Goal: Task Accomplishment & Management: Manage account settings

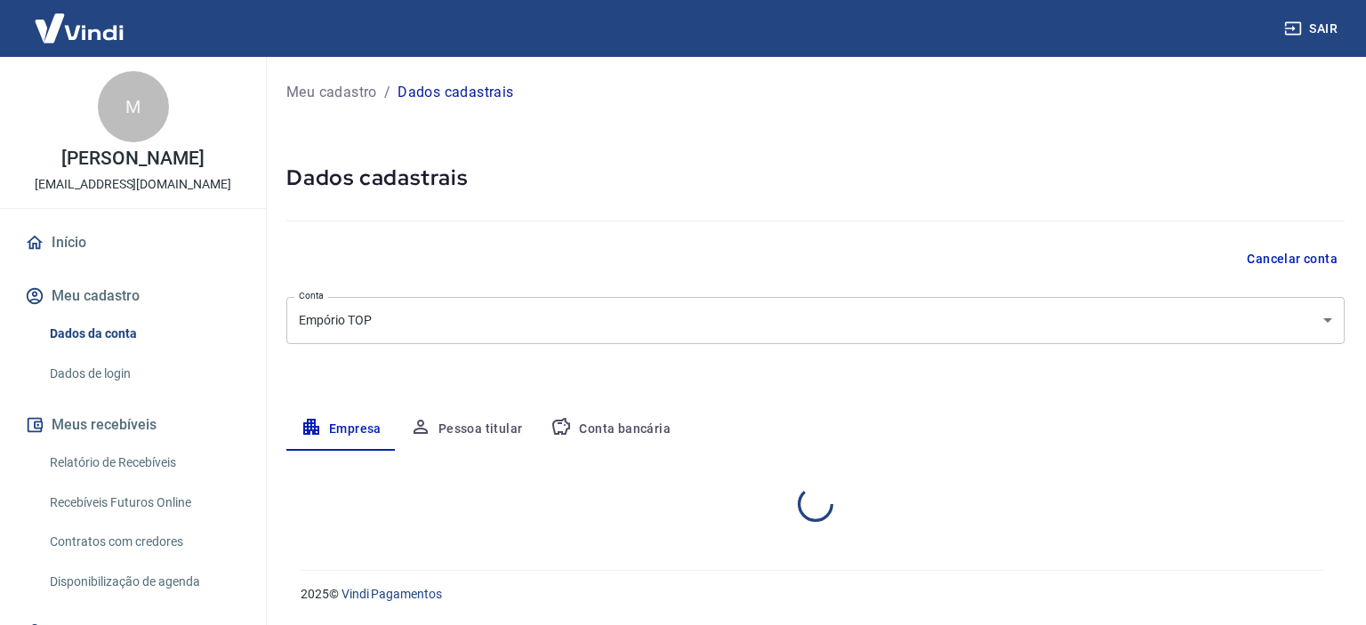
select select "AL"
select select "business"
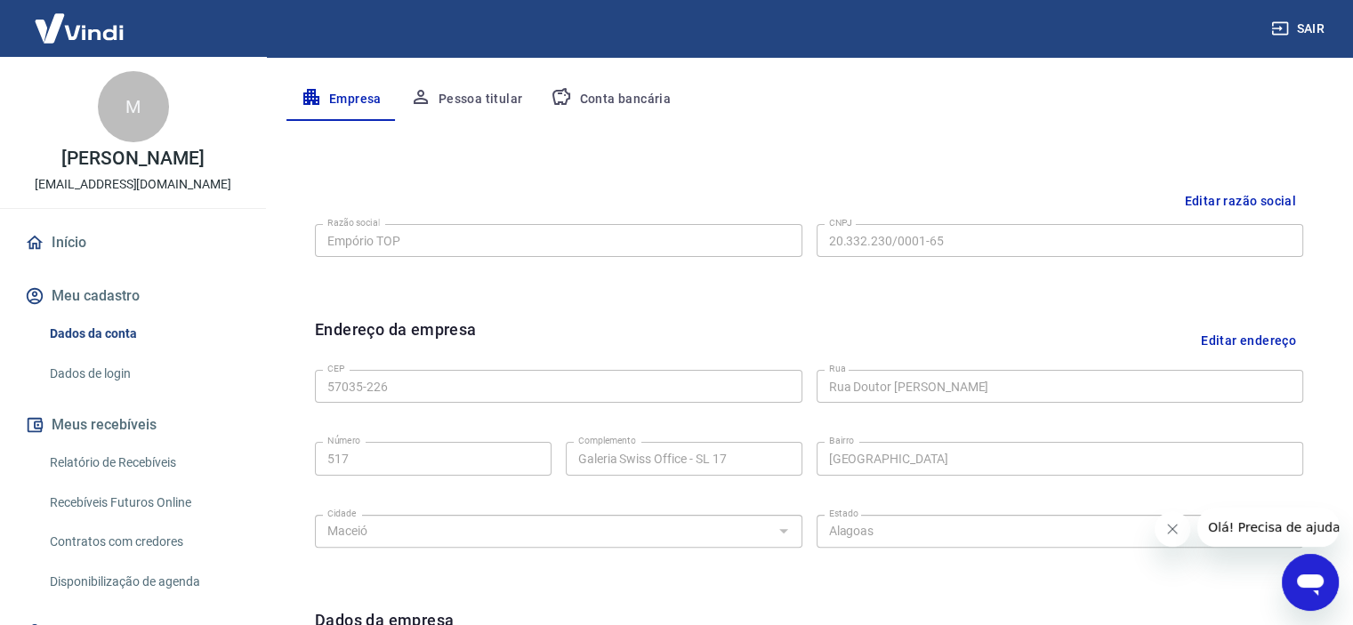
scroll to position [356, 0]
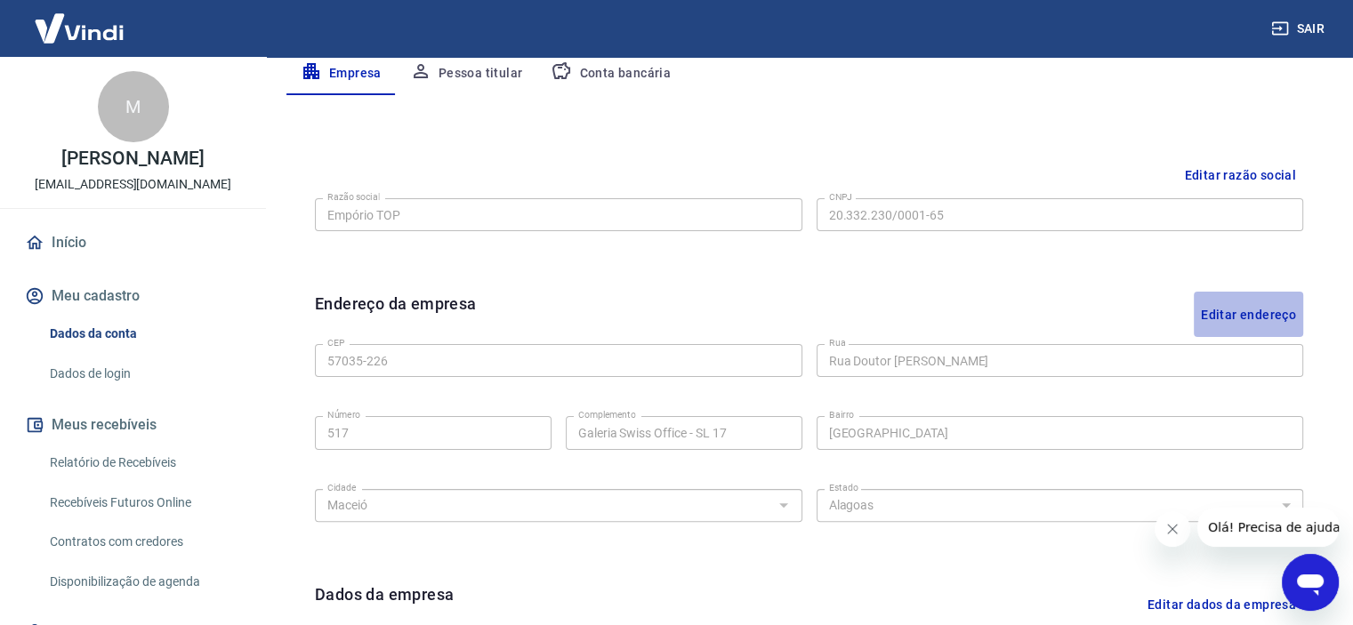
click at [1256, 314] on button "Editar endereço" at bounding box center [1248, 314] width 109 height 45
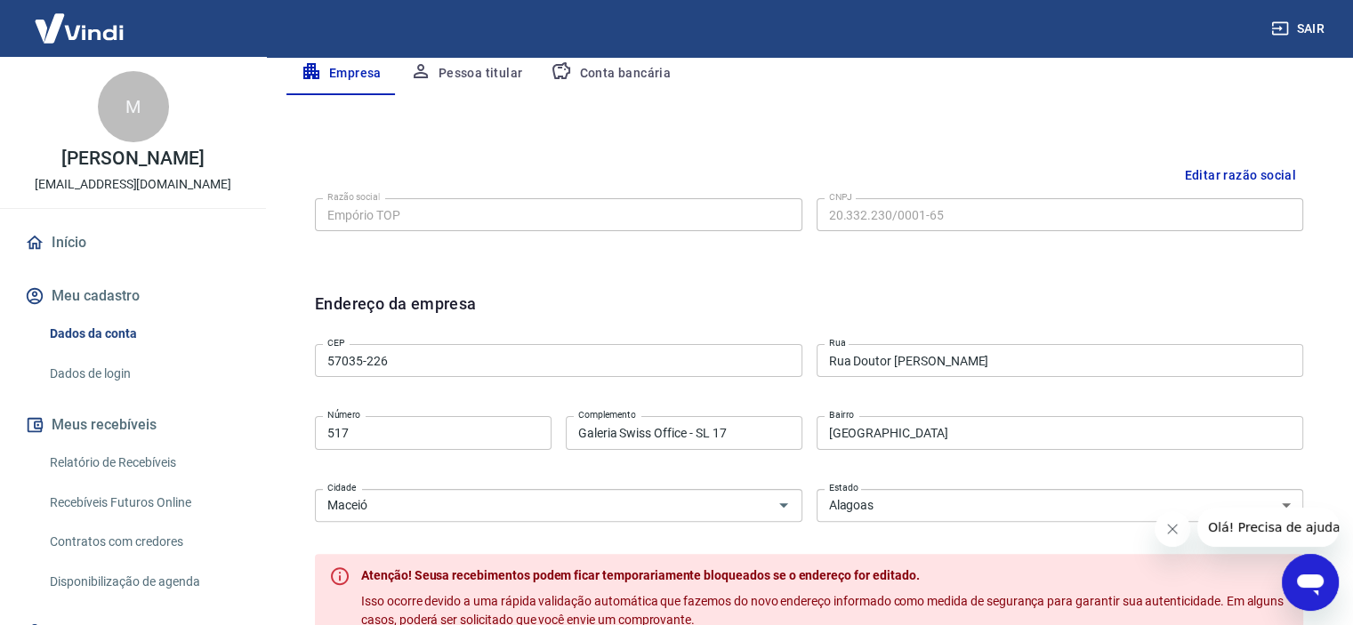
click at [551, 369] on input "57035-226" at bounding box center [558, 360] width 487 height 33
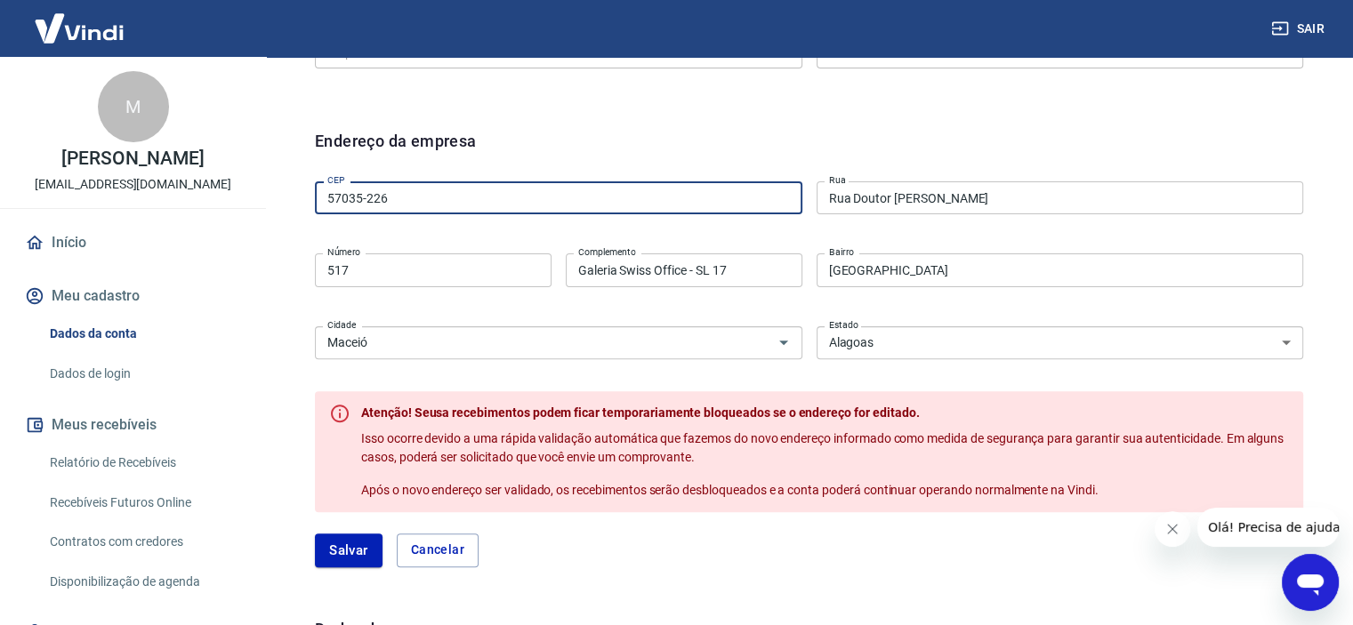
scroll to position [534, 0]
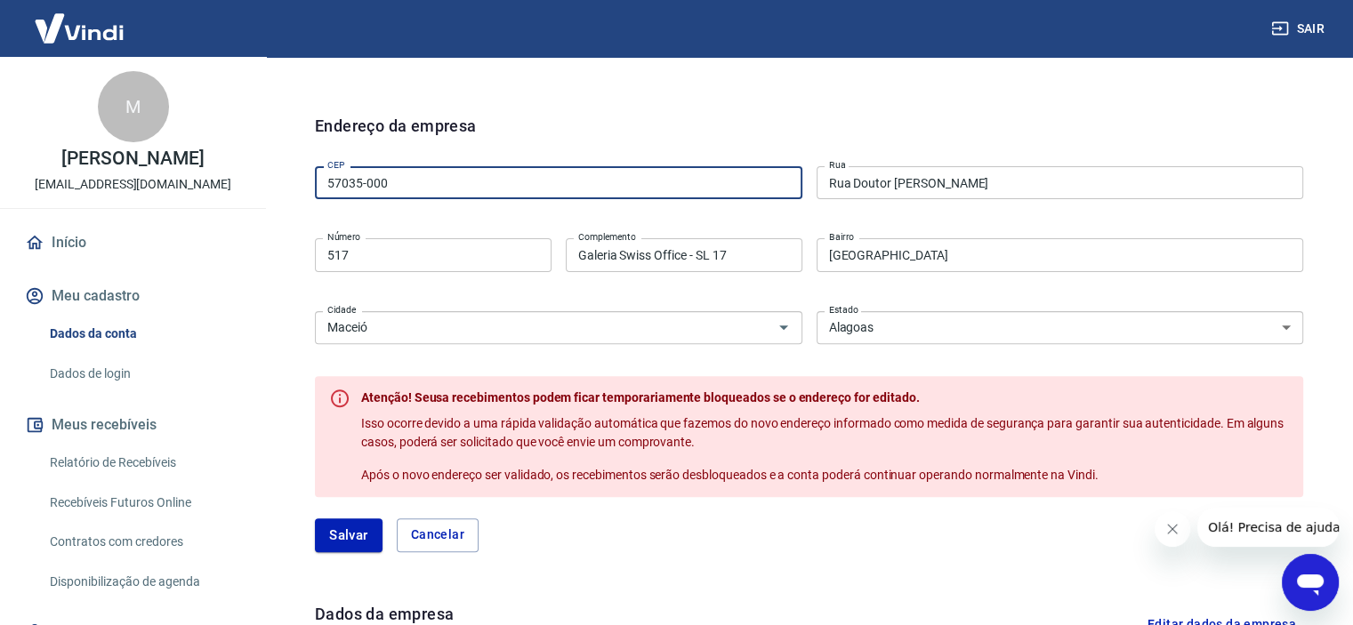
type input "57035-000"
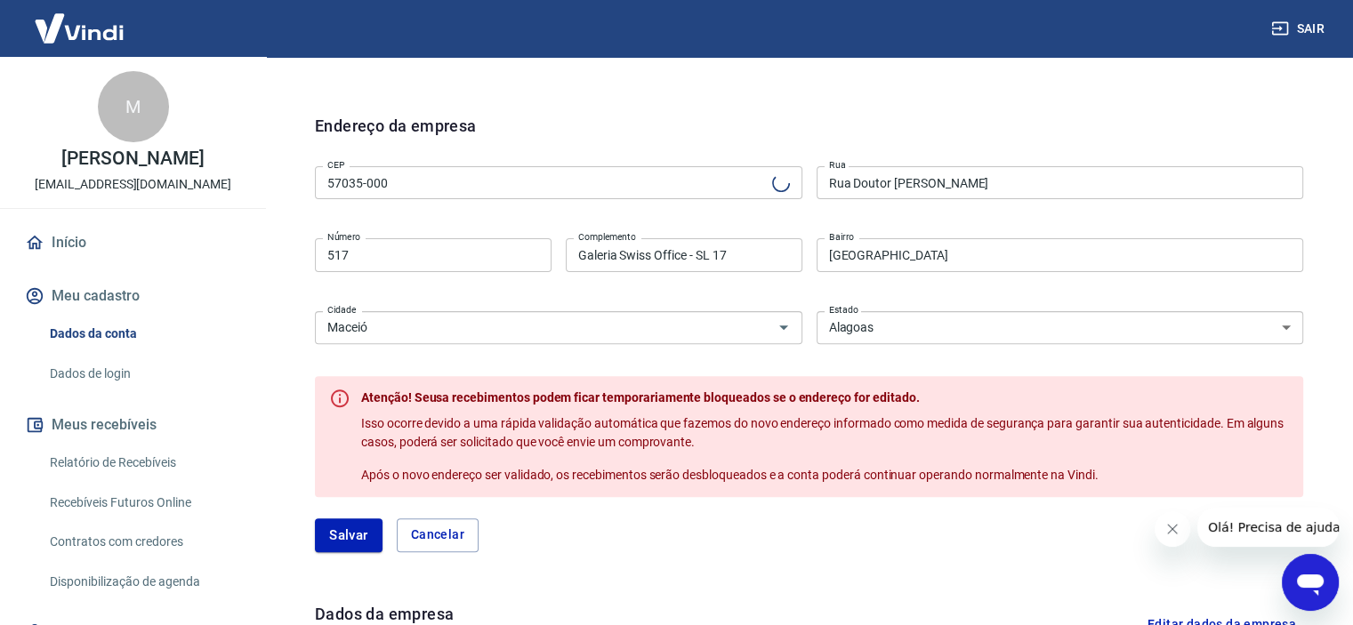
click at [1106, 78] on div "Editar razão social Razão social Empório TOP Razão social CNPJ 20.332.230/0001-…" at bounding box center [809, 33] width 1017 height 133
type input "[GEOGRAPHIC_DATA][PERSON_NAME]"
click at [461, 253] on input "517" at bounding box center [433, 254] width 237 height 33
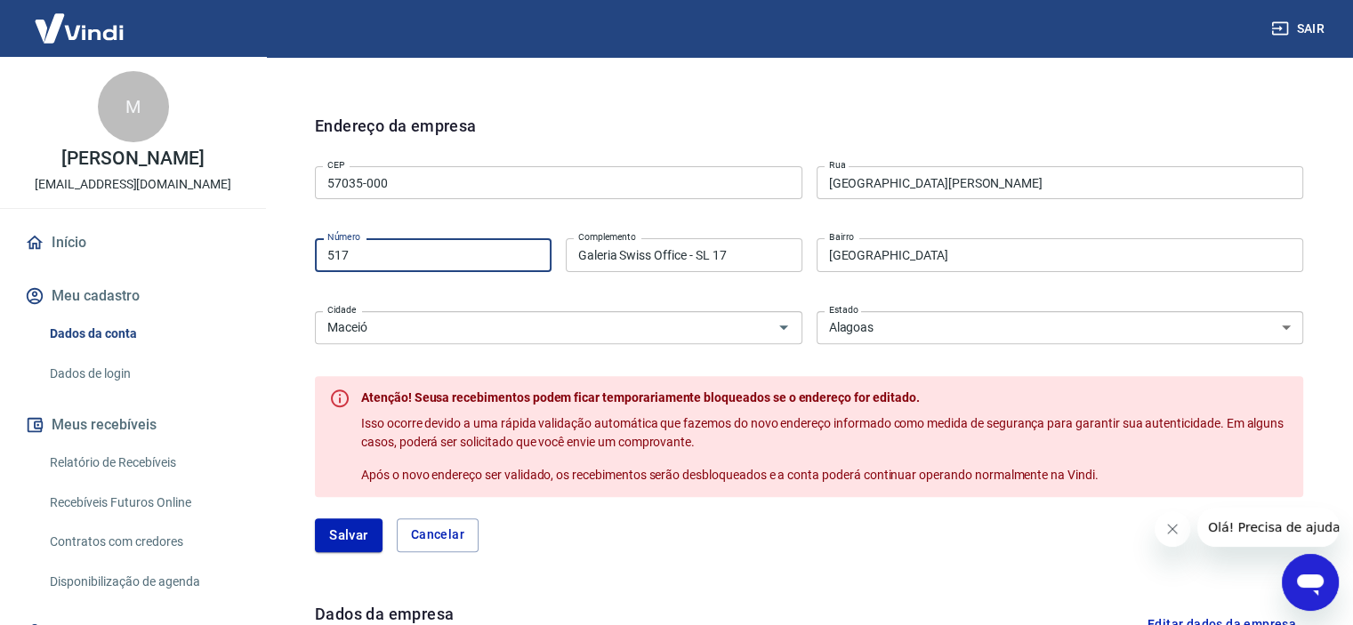
click at [461, 253] on input "517" at bounding box center [433, 254] width 237 height 33
type input "1098"
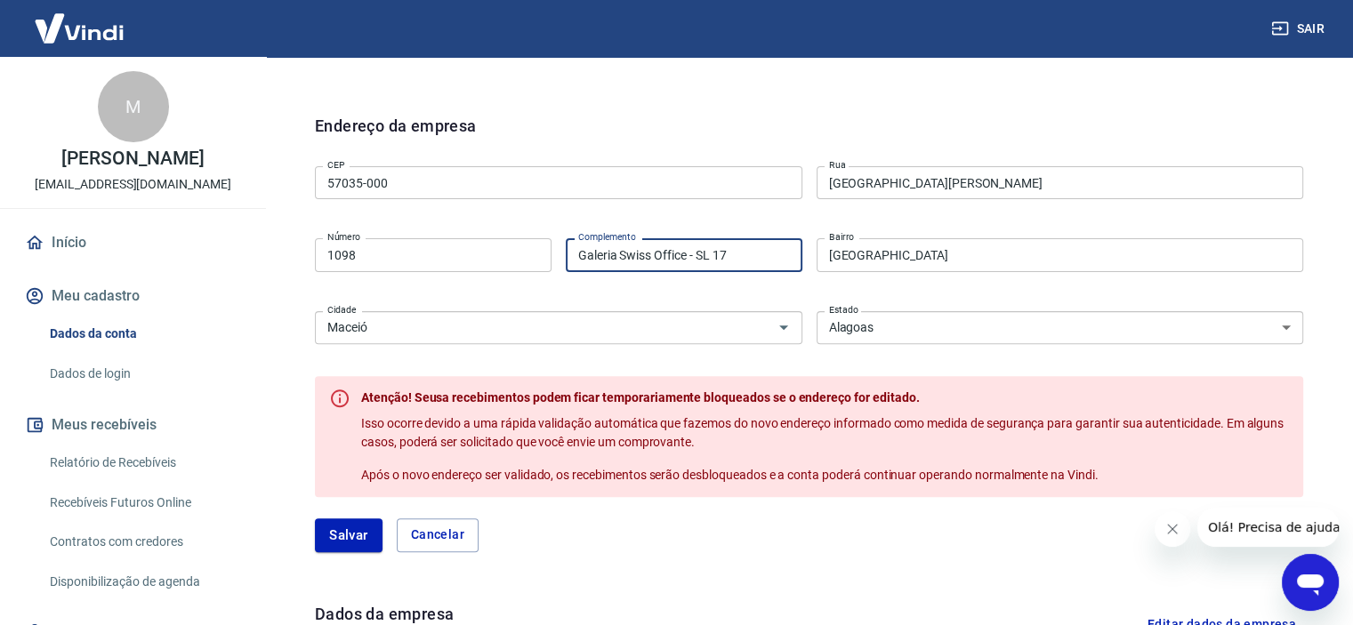
drag, startPoint x: 760, startPoint y: 246, endPoint x: 477, endPoint y: 248, distance: 283.7
click at [477, 248] on div "Número 1098 Número Complemento Galeria Swiss Office - SL 17 Complemento" at bounding box center [558, 253] width 487 height 44
click at [1013, 75] on div "Editar razão social Razão social Empório TOP Razão social CNPJ 20.332.230/0001-…" at bounding box center [809, 33] width 1017 height 133
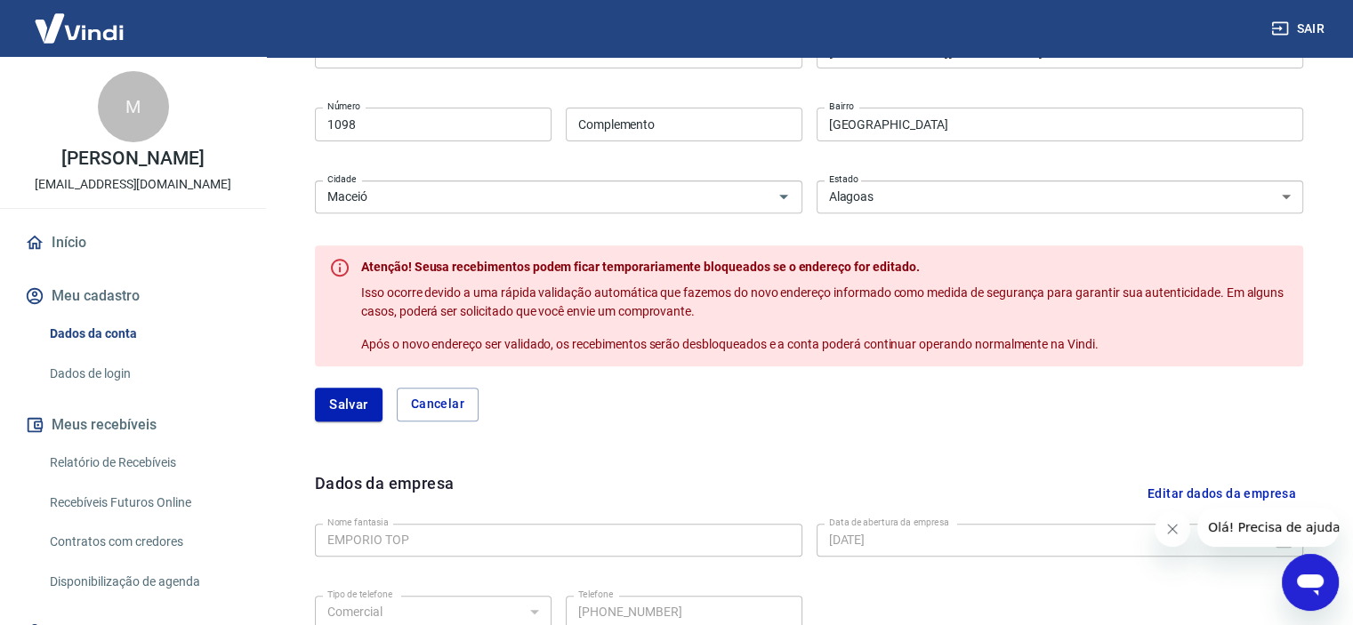
scroll to position [800, 0]
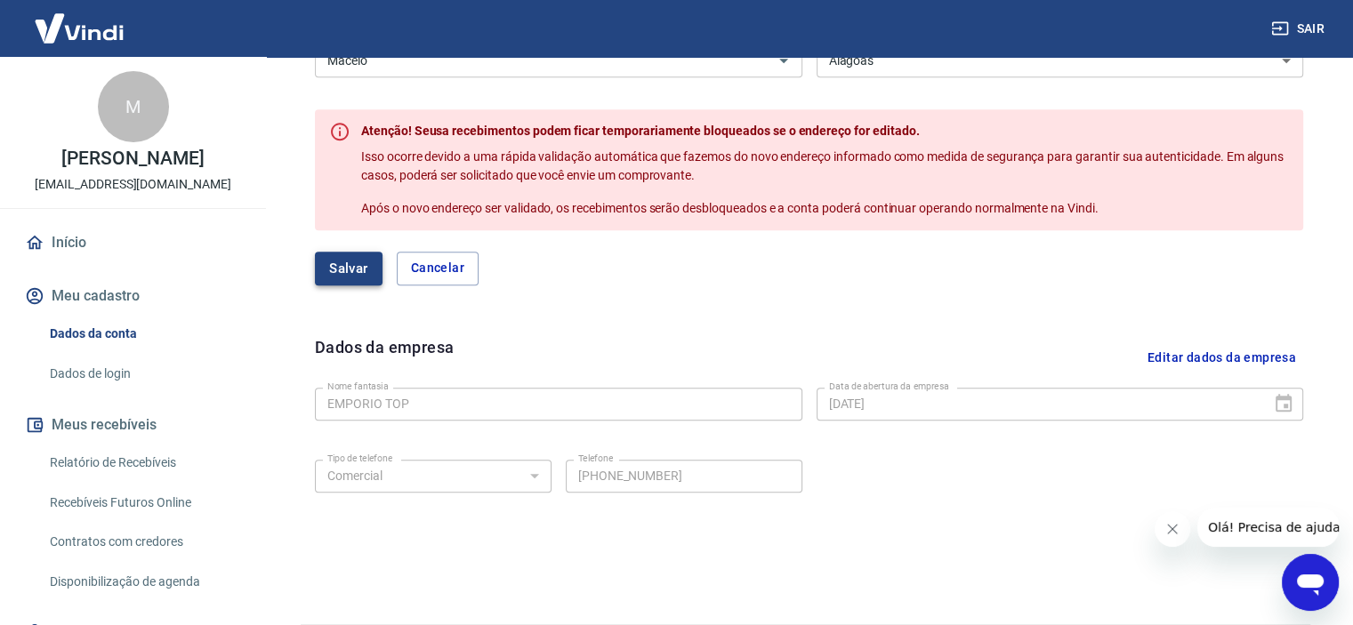
click at [356, 260] on button "Salvar" at bounding box center [349, 269] width 68 height 34
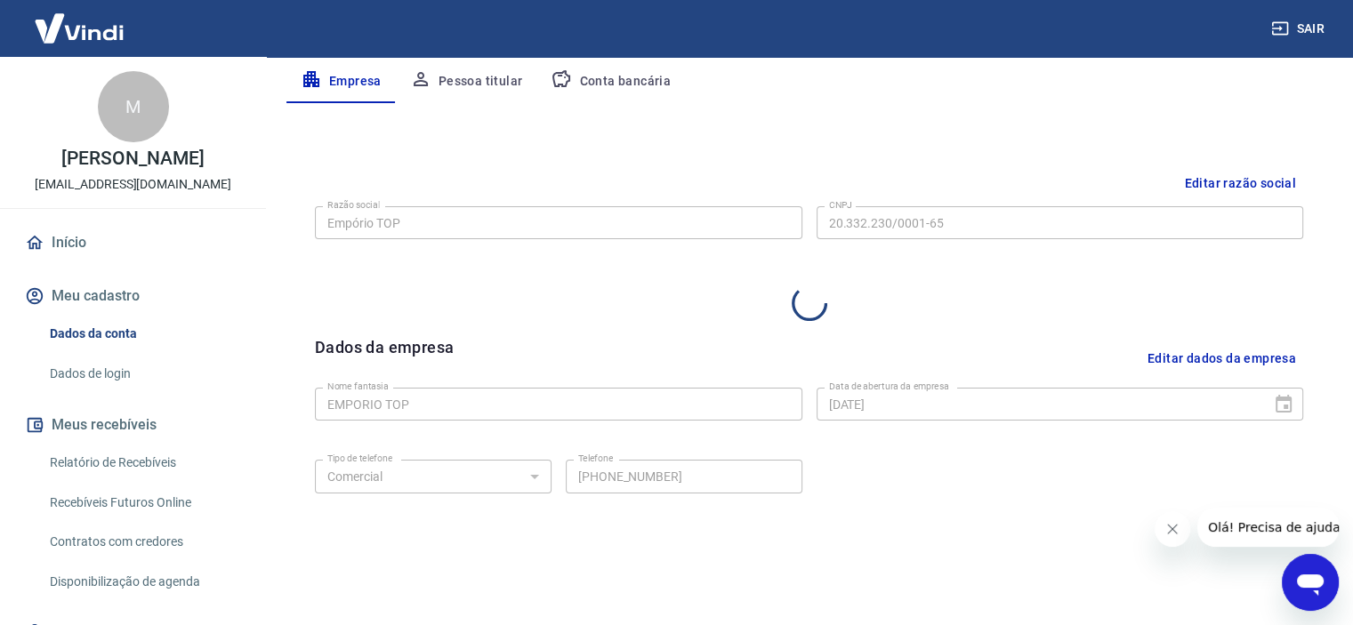
select select "AL"
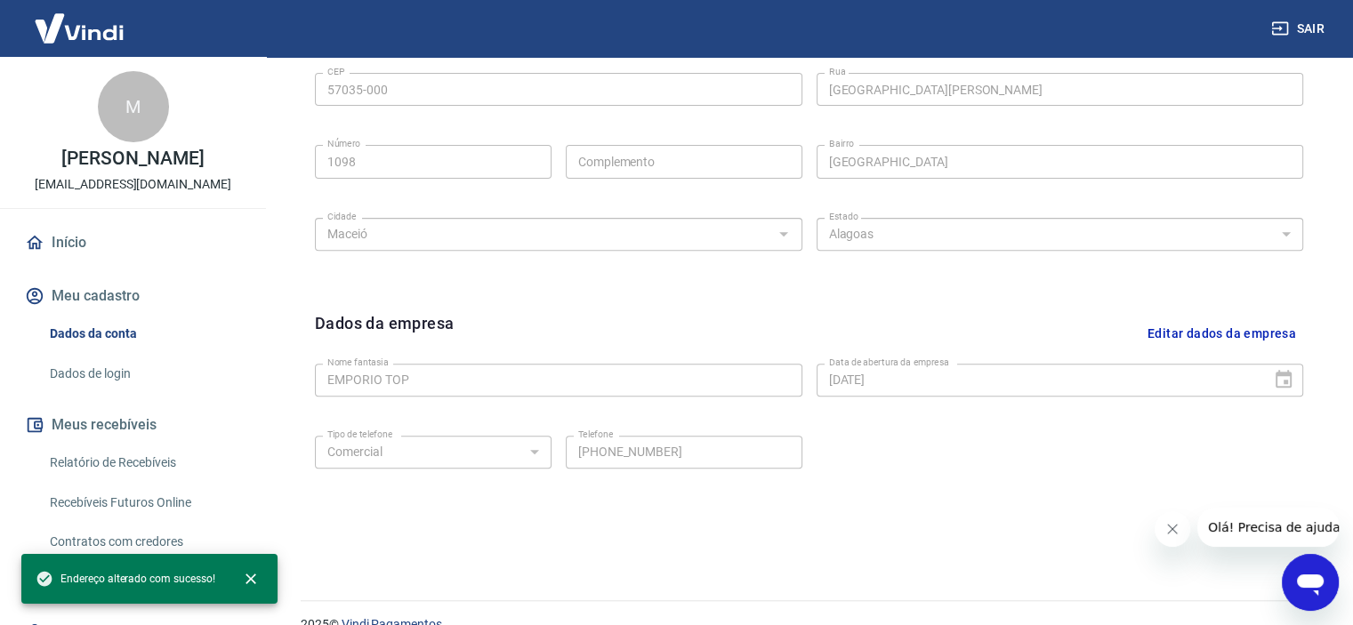
scroll to position [656, 0]
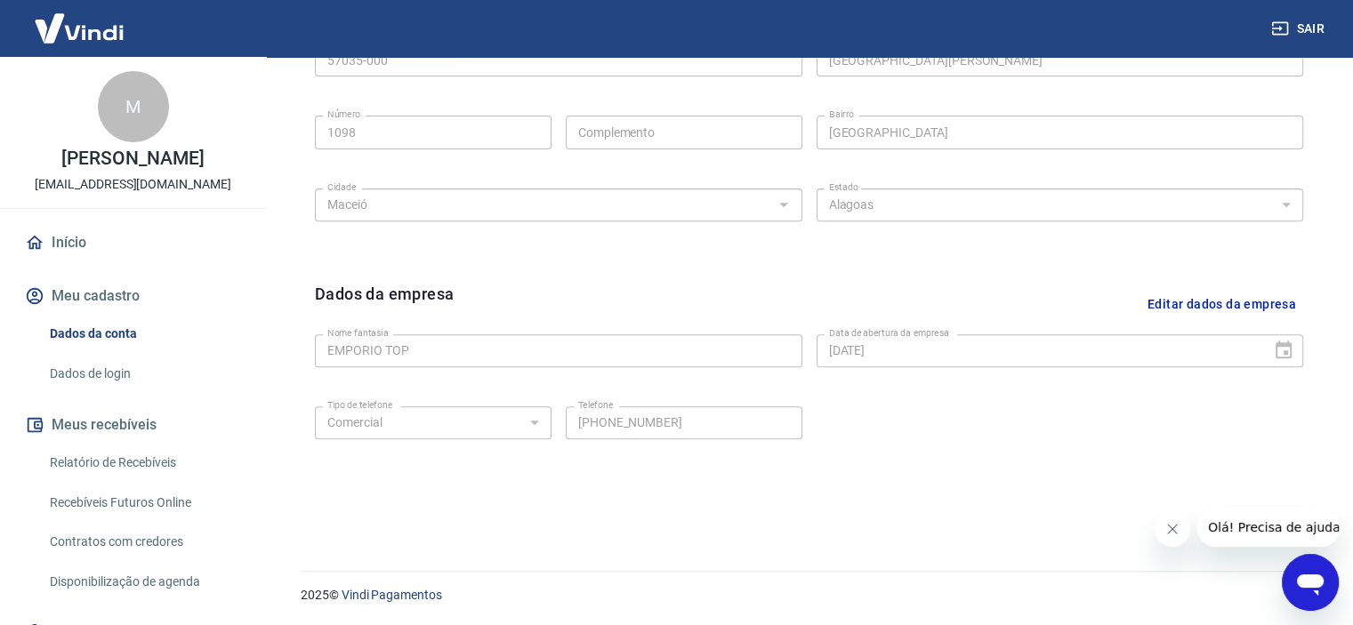
click at [1288, 310] on button "Editar dados da empresa" at bounding box center [1221, 304] width 163 height 45
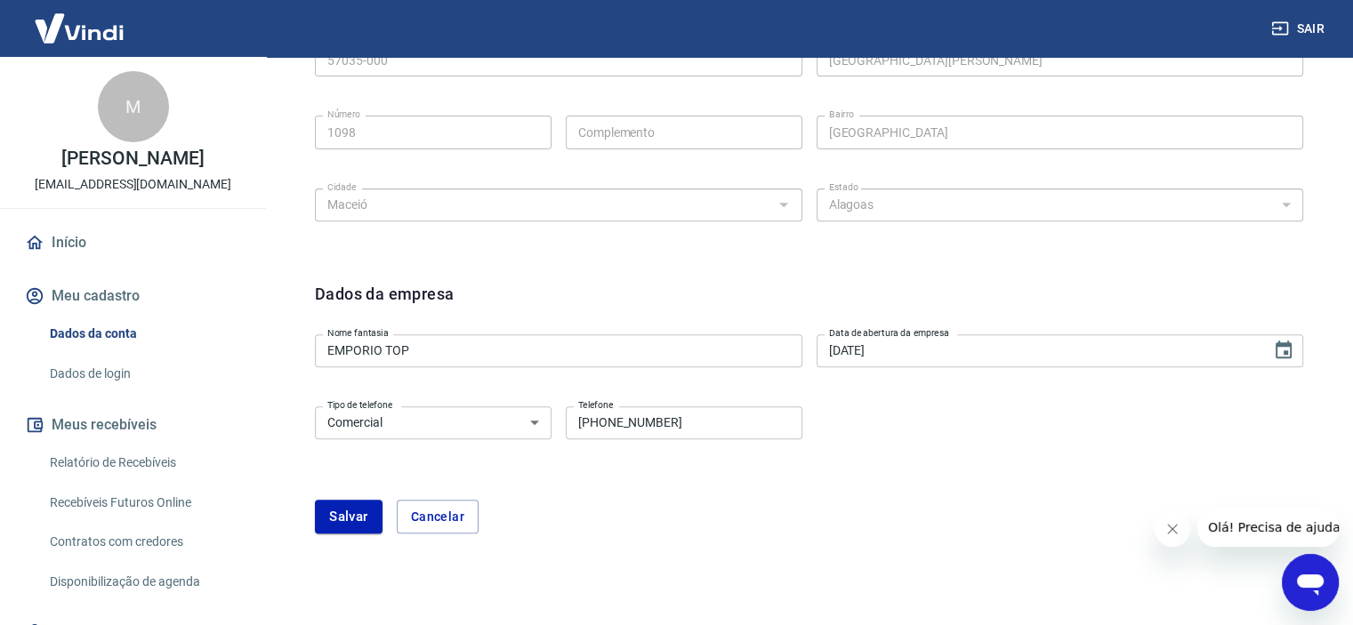
scroll to position [712, 0]
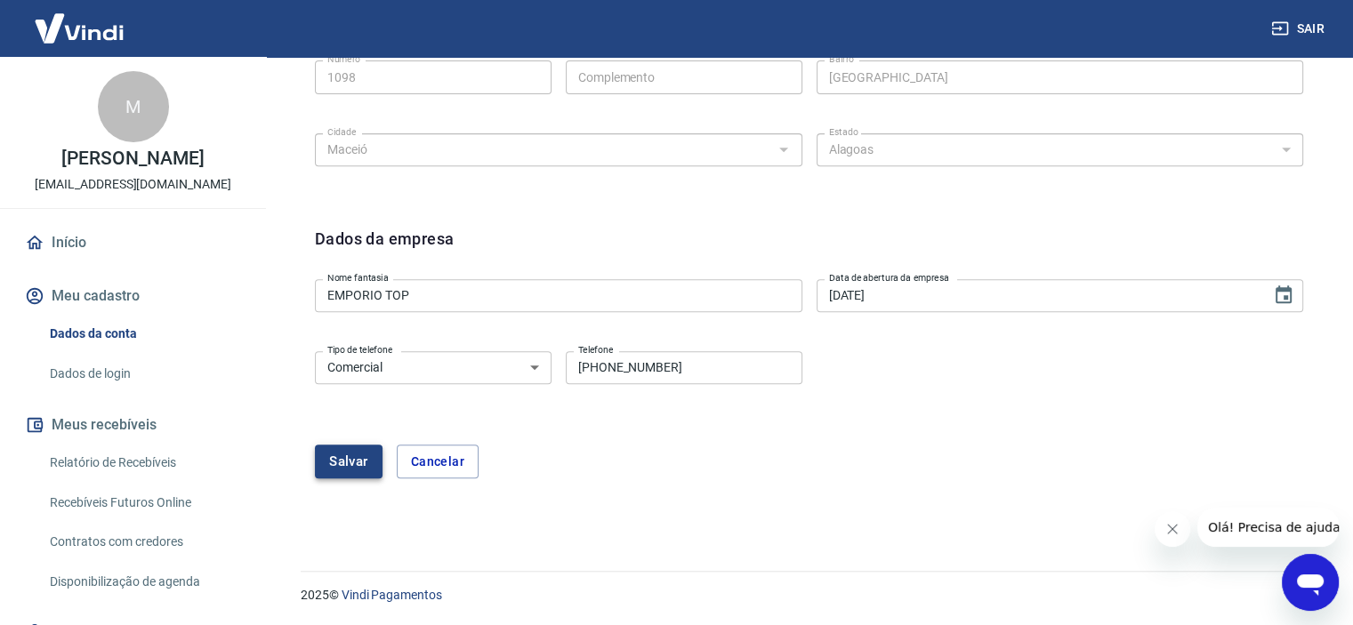
click at [342, 454] on button "Salvar" at bounding box center [349, 462] width 68 height 34
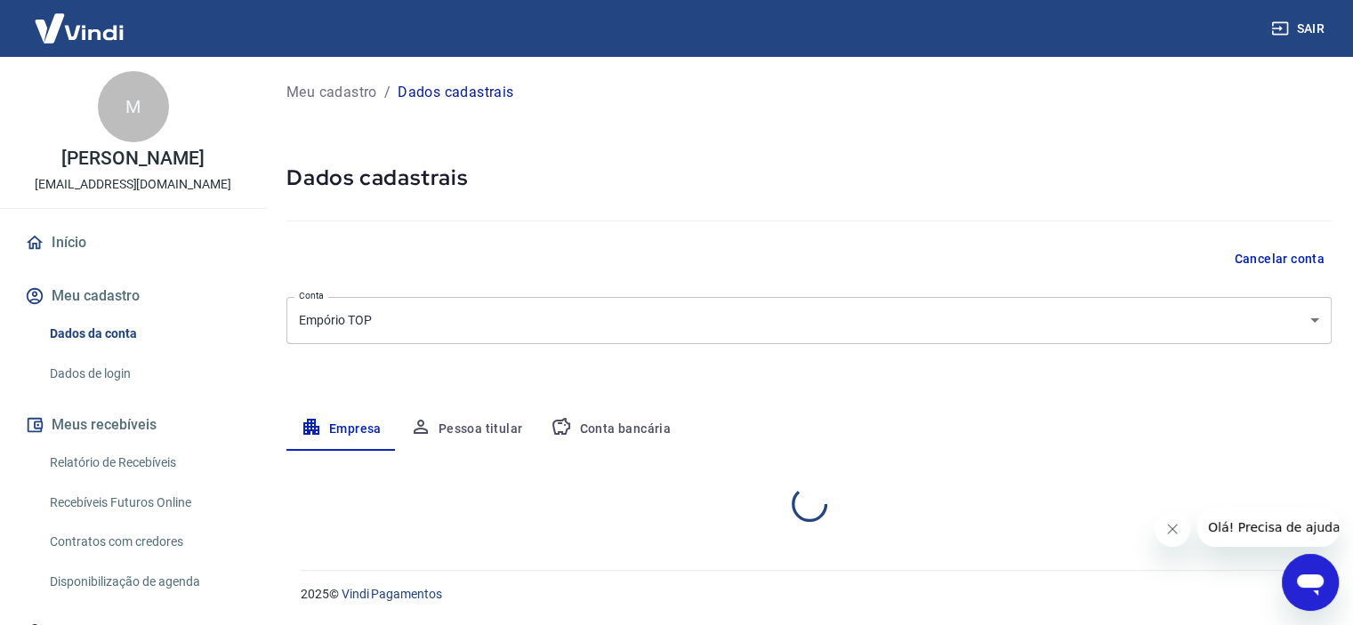
scroll to position [0, 0]
select select "AL"
select select "business"
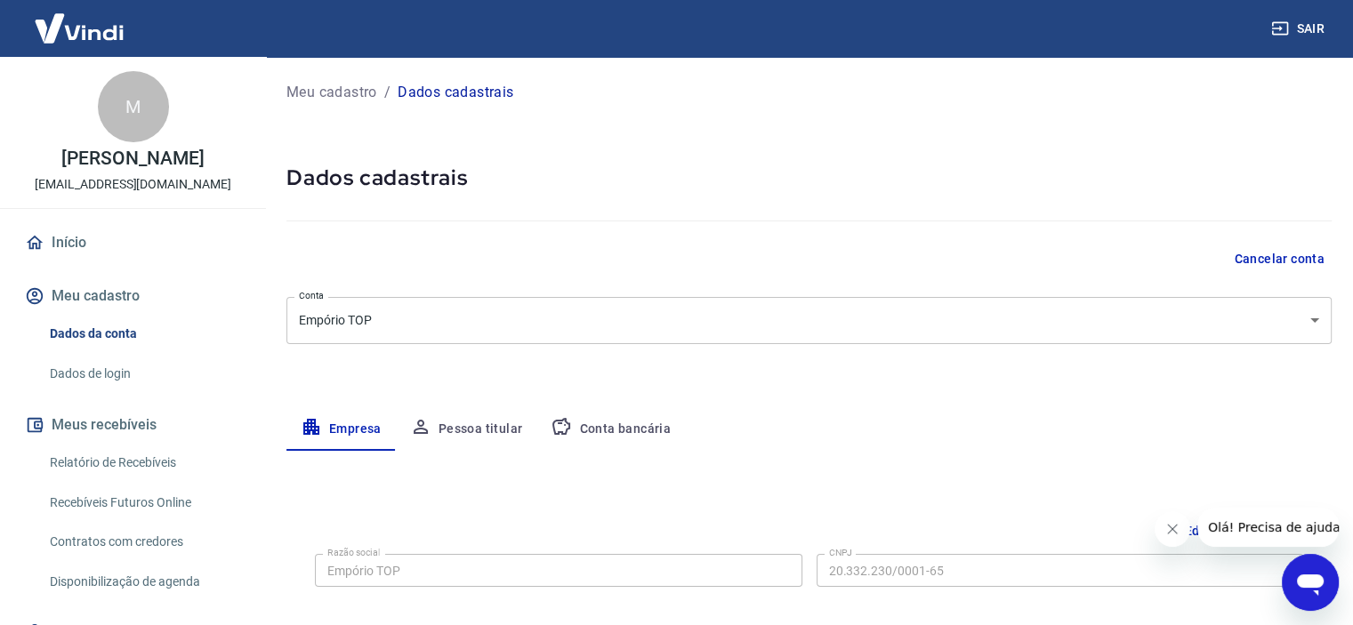
click at [598, 440] on button "Conta bancária" at bounding box center [610, 429] width 149 height 43
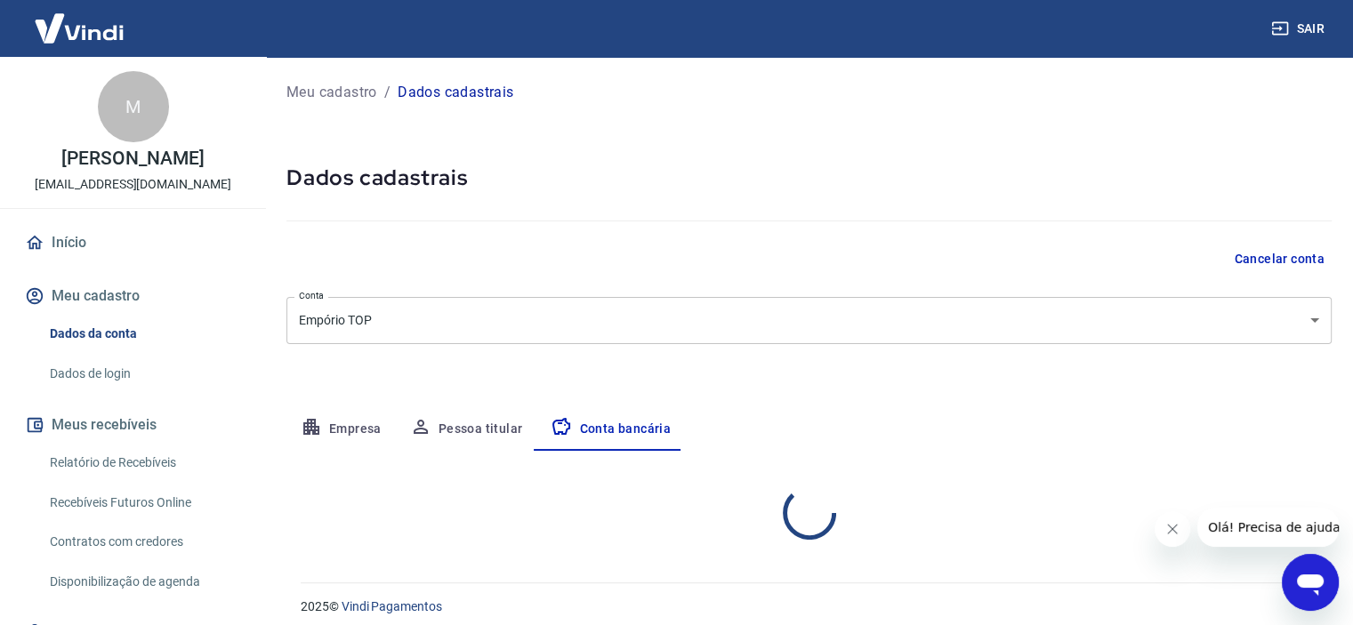
select select "1"
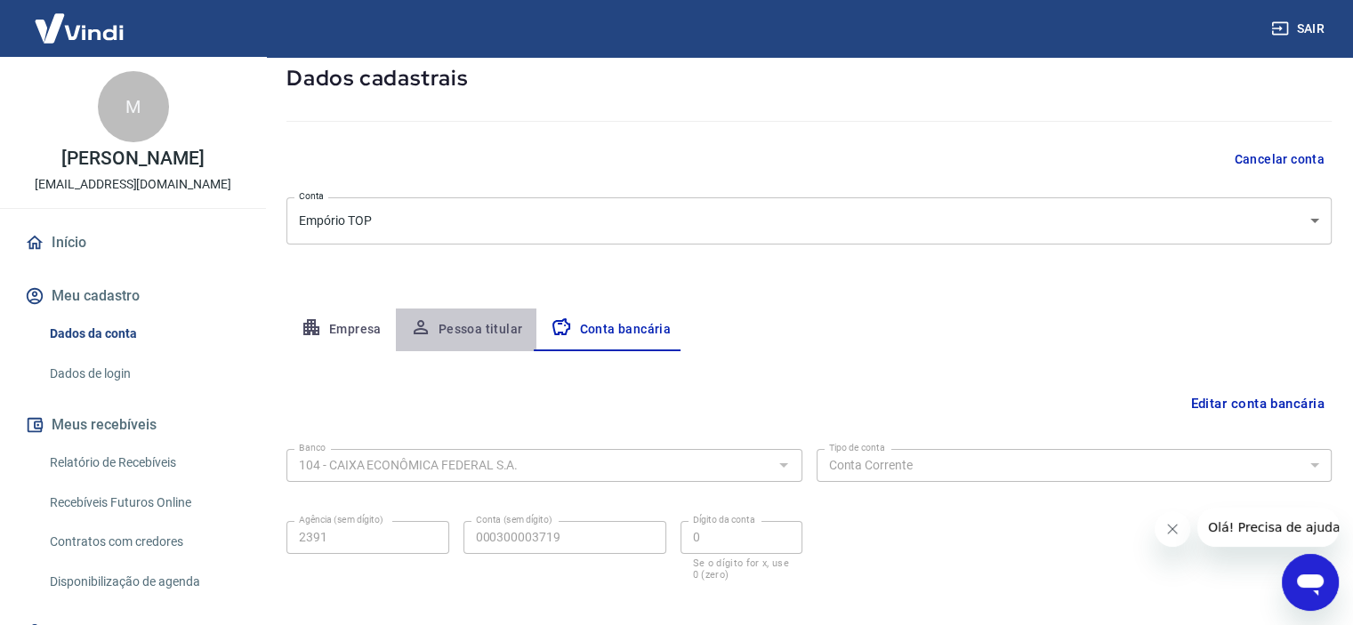
click at [478, 339] on button "Pessoa titular" at bounding box center [466, 330] width 141 height 43
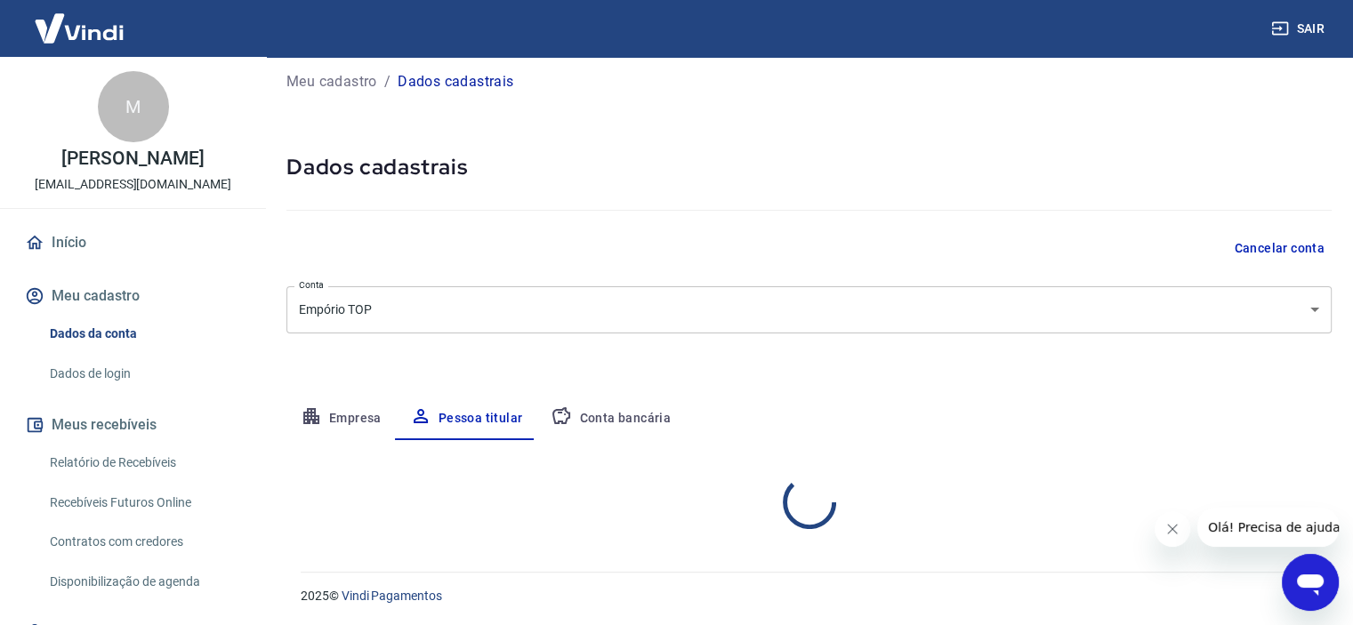
scroll to position [85, 0]
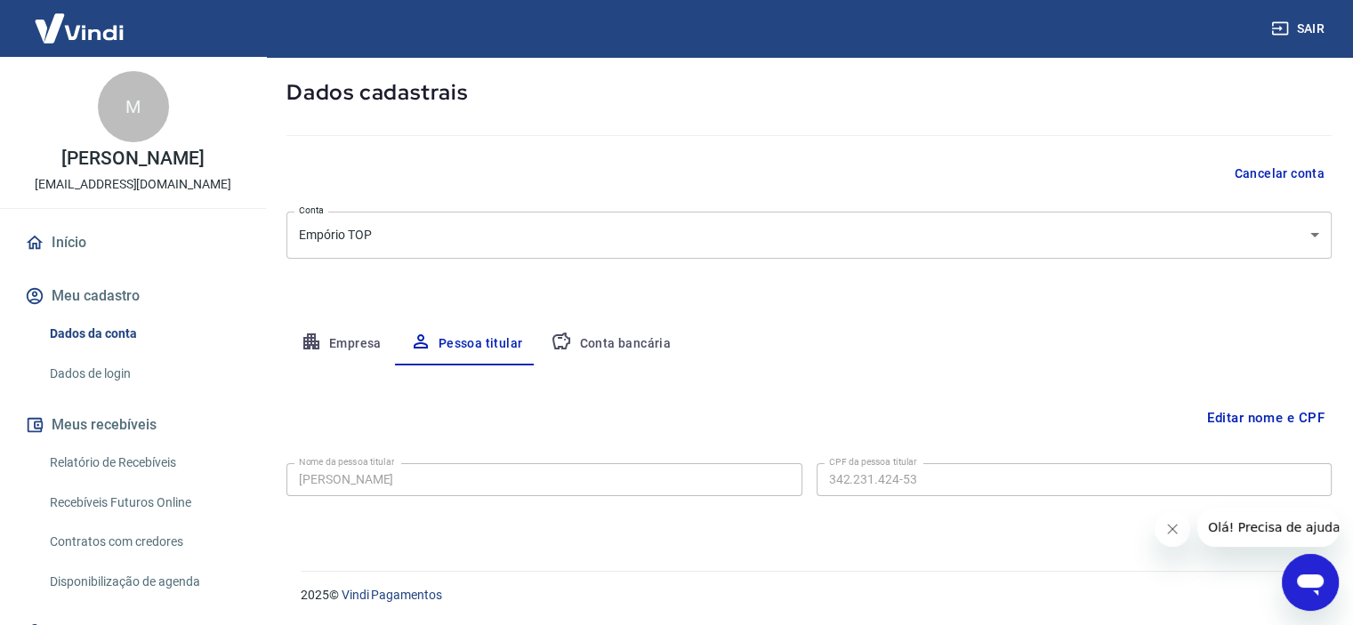
click at [376, 336] on button "Empresa" at bounding box center [340, 344] width 109 height 43
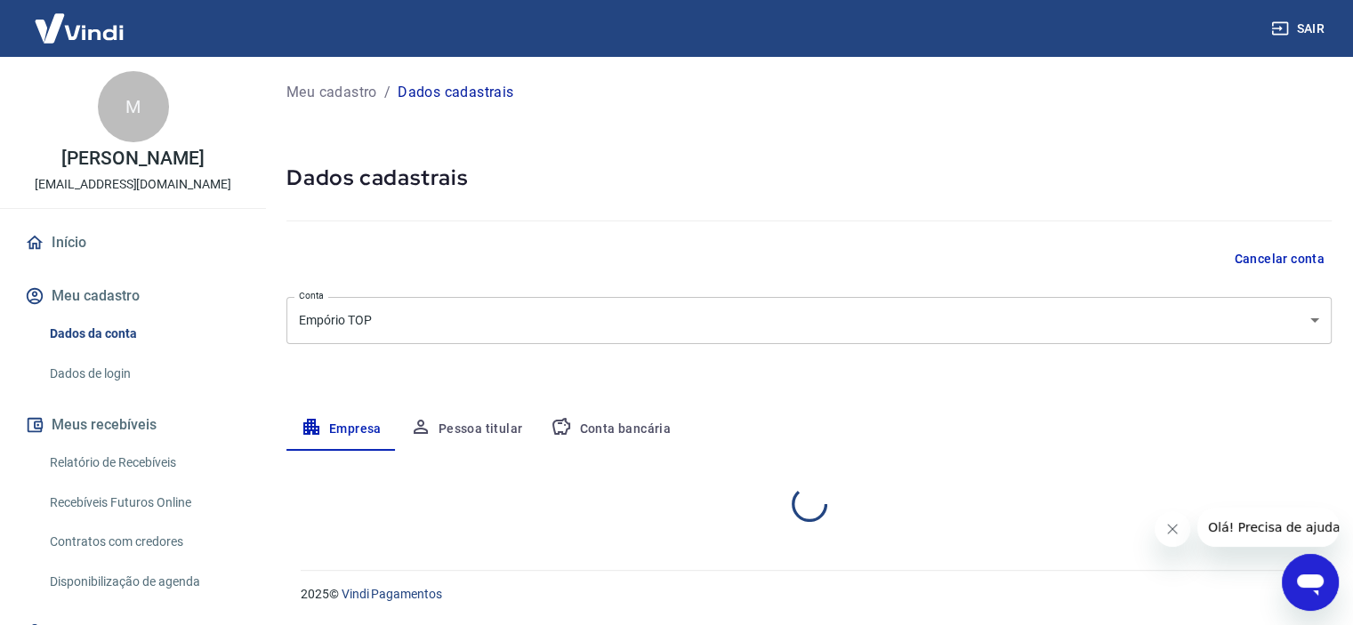
scroll to position [0, 0]
select select "AL"
select select "business"
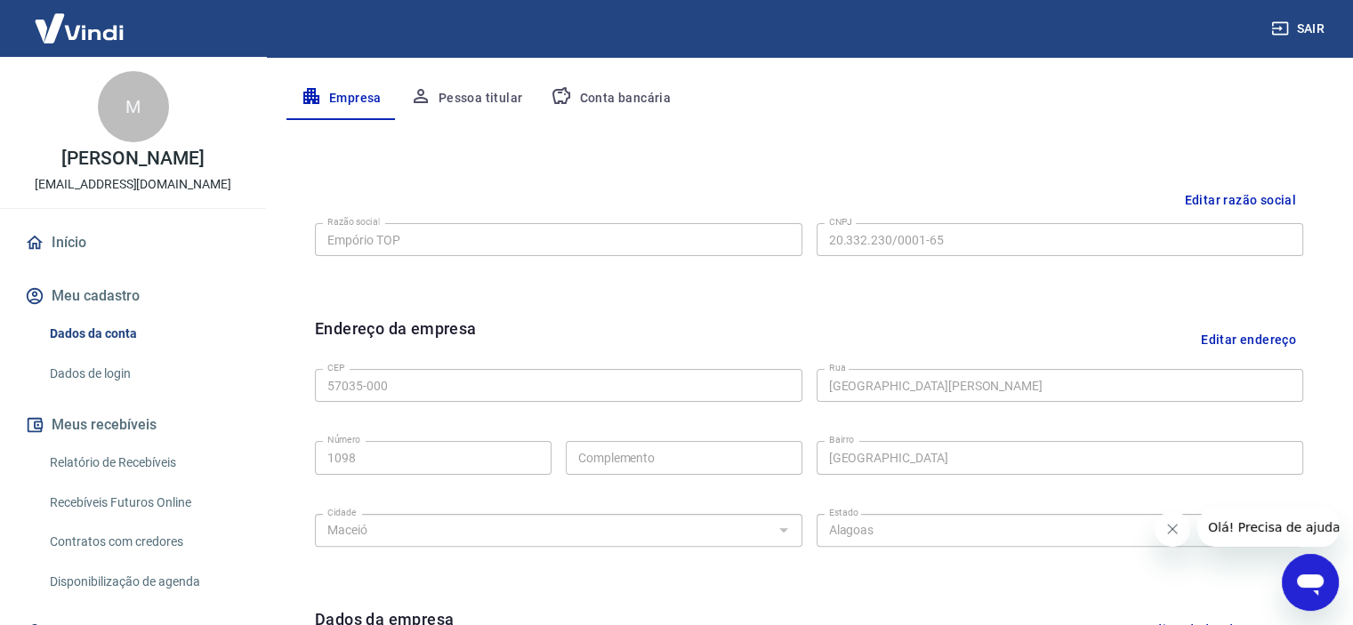
scroll to position [356, 0]
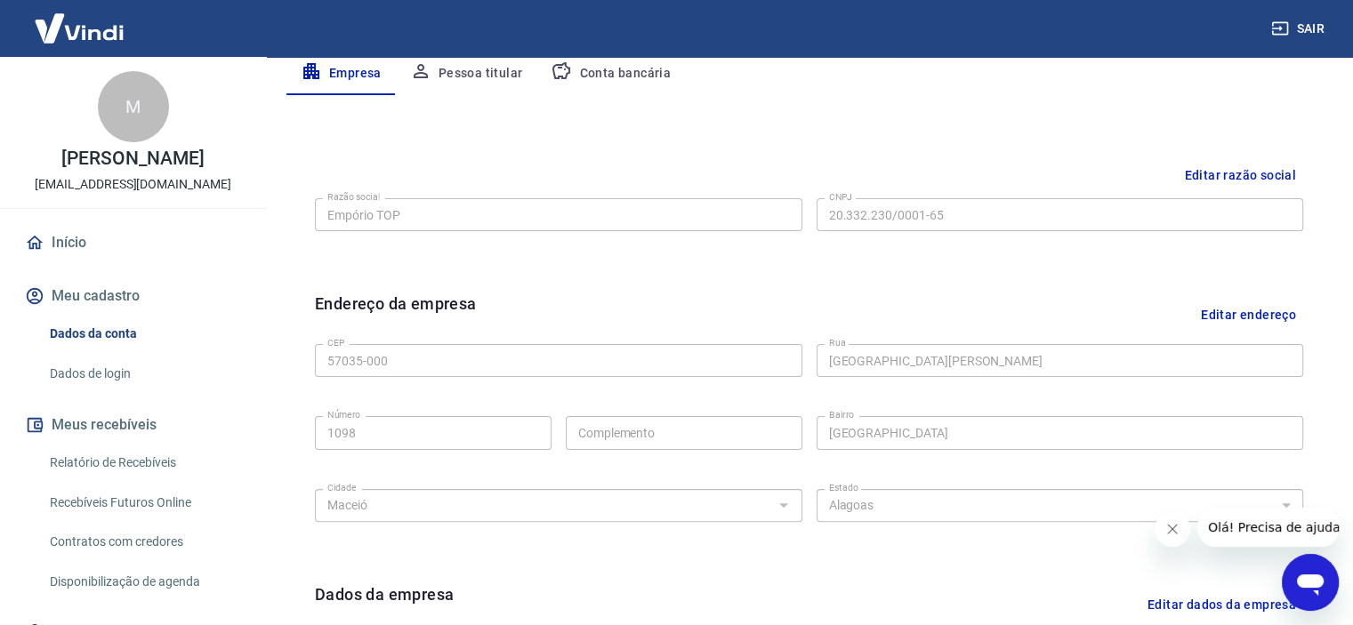
click at [1228, 181] on button "Editar razão social" at bounding box center [1240, 175] width 126 height 33
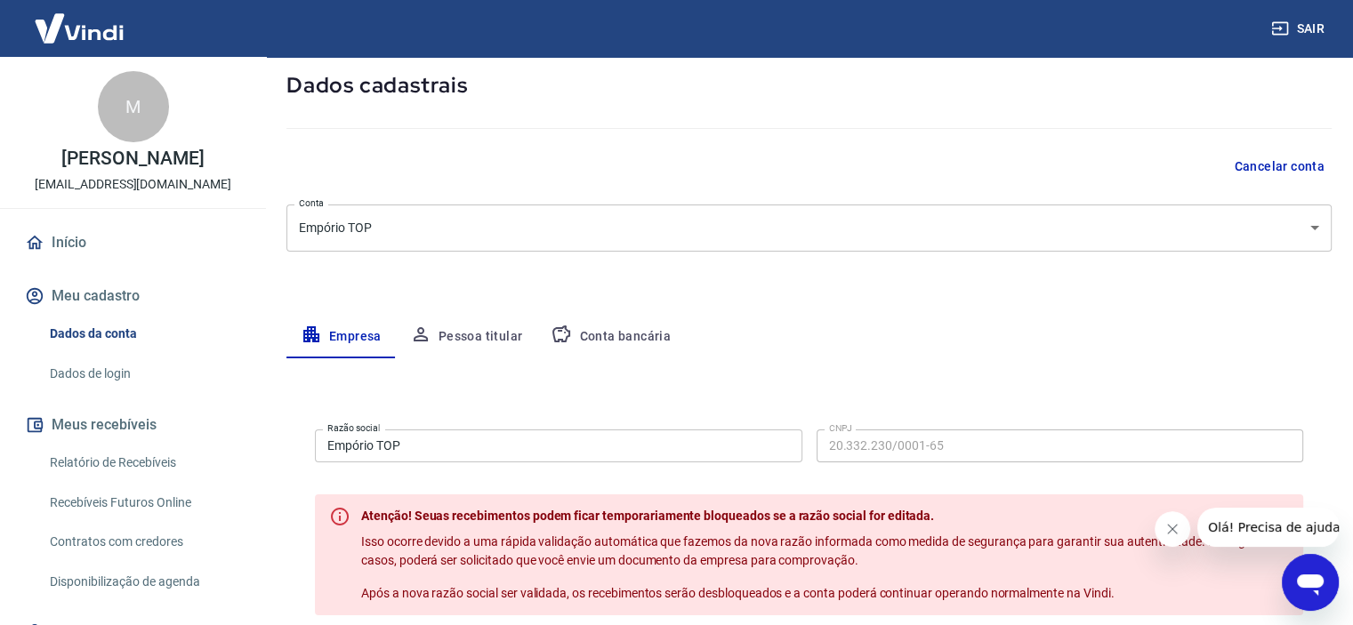
scroll to position [89, 0]
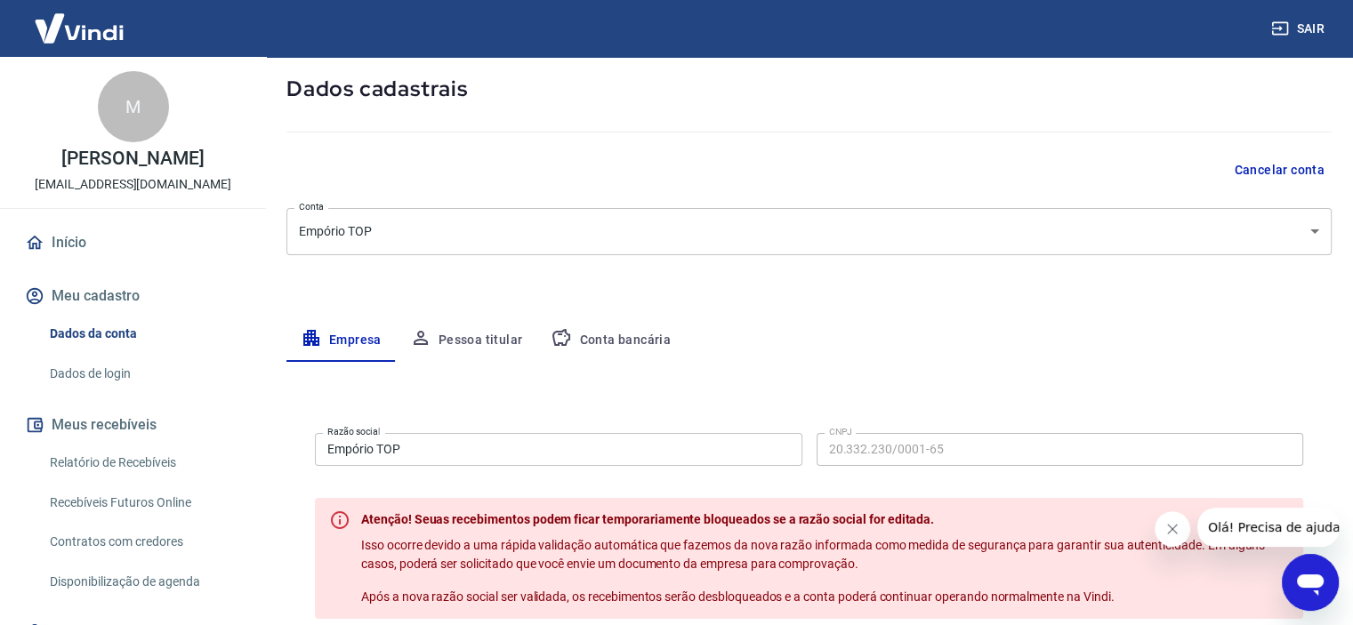
click at [633, 342] on button "Conta bancária" at bounding box center [610, 340] width 149 height 43
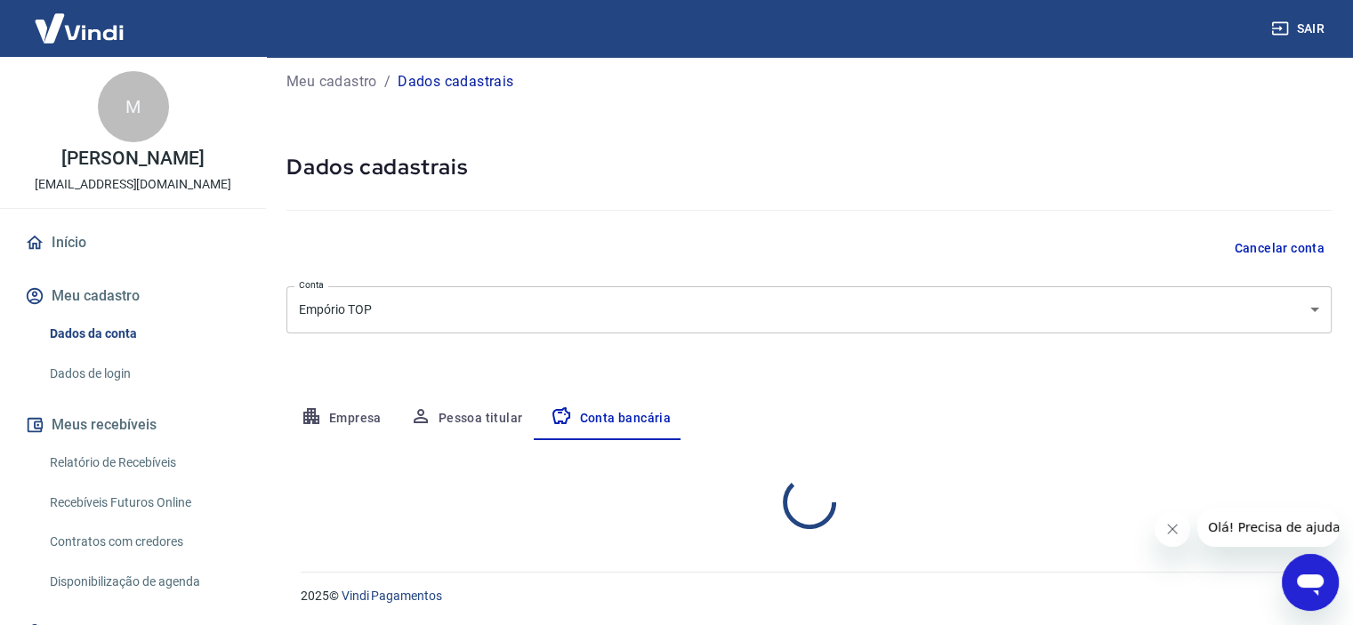
select select "1"
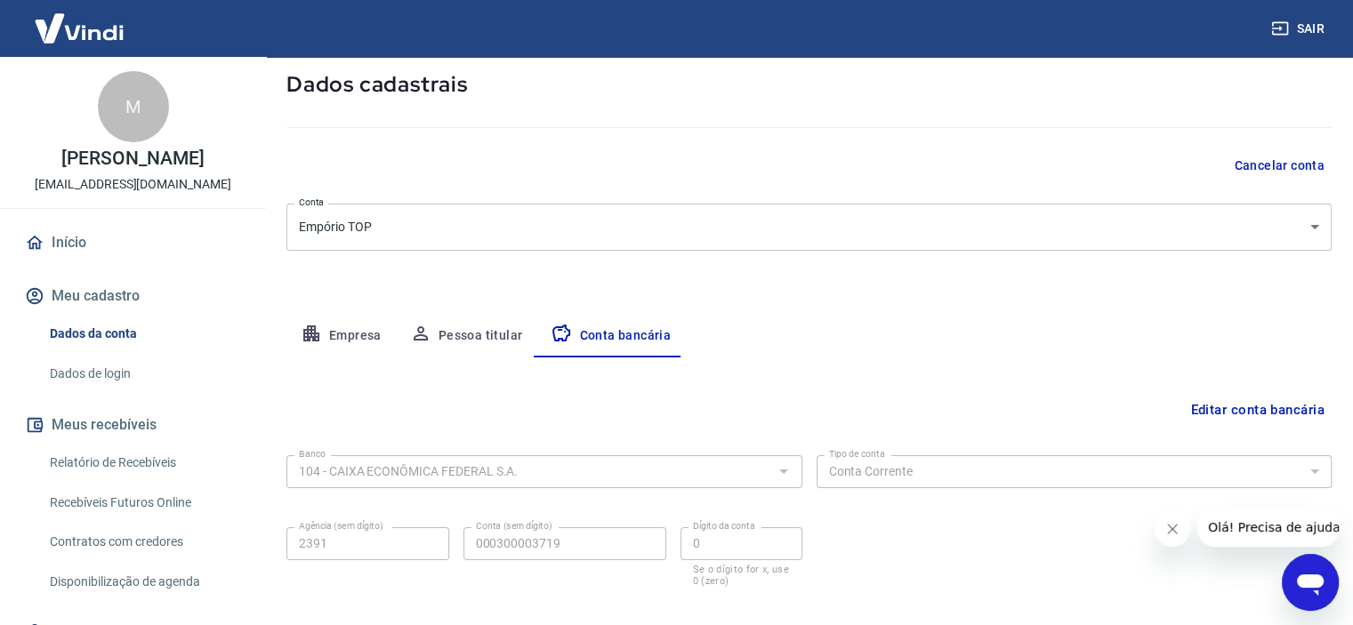
scroll to position [184, 0]
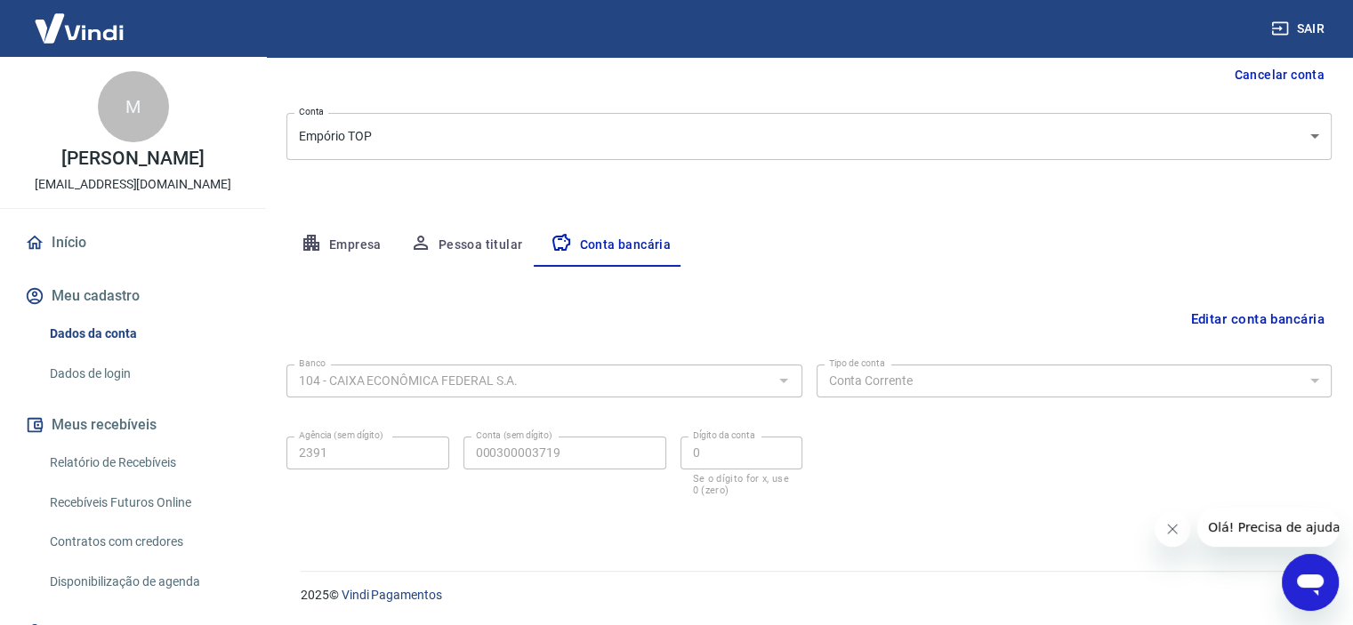
click at [1195, 322] on button "Editar conta bancária" at bounding box center [1257, 319] width 149 height 34
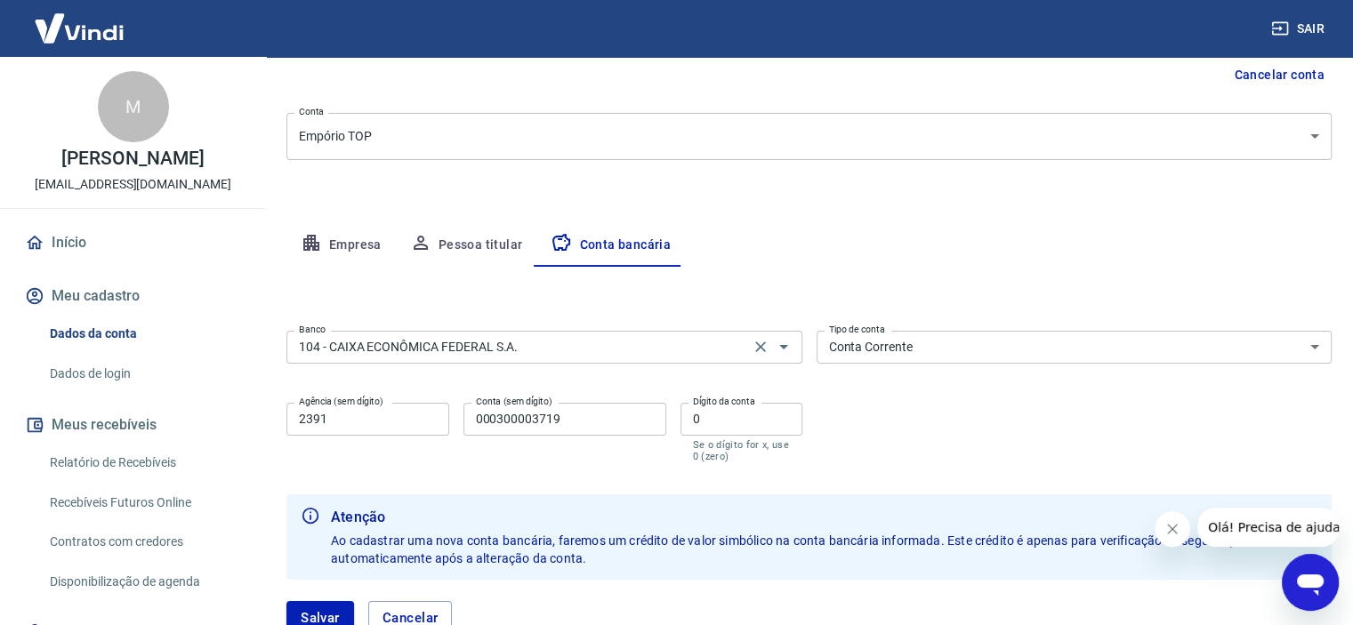
click at [572, 334] on div "104 - CAIXA ECONÔMICA FEDERAL S.A. Banco" at bounding box center [544, 347] width 516 height 33
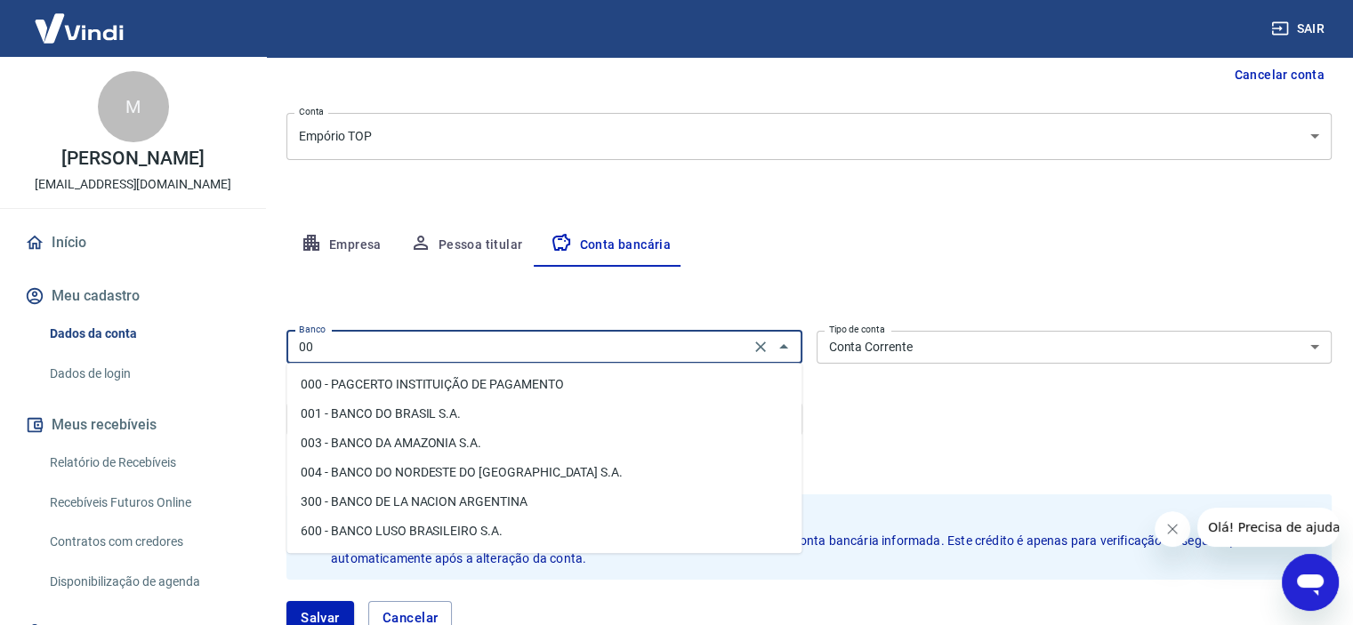
scroll to position [0, 0]
click at [473, 410] on li "001 - BANCO DO BRASIL S.A." at bounding box center [543, 413] width 515 height 29
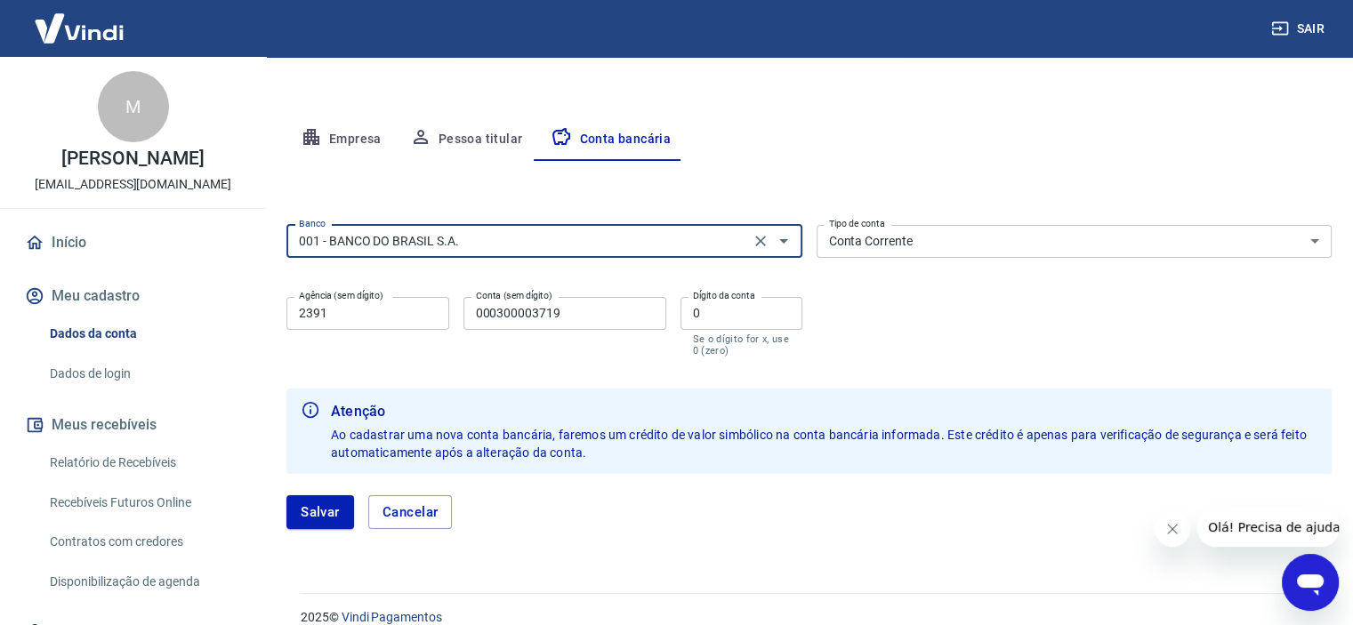
scroll to position [312, 0]
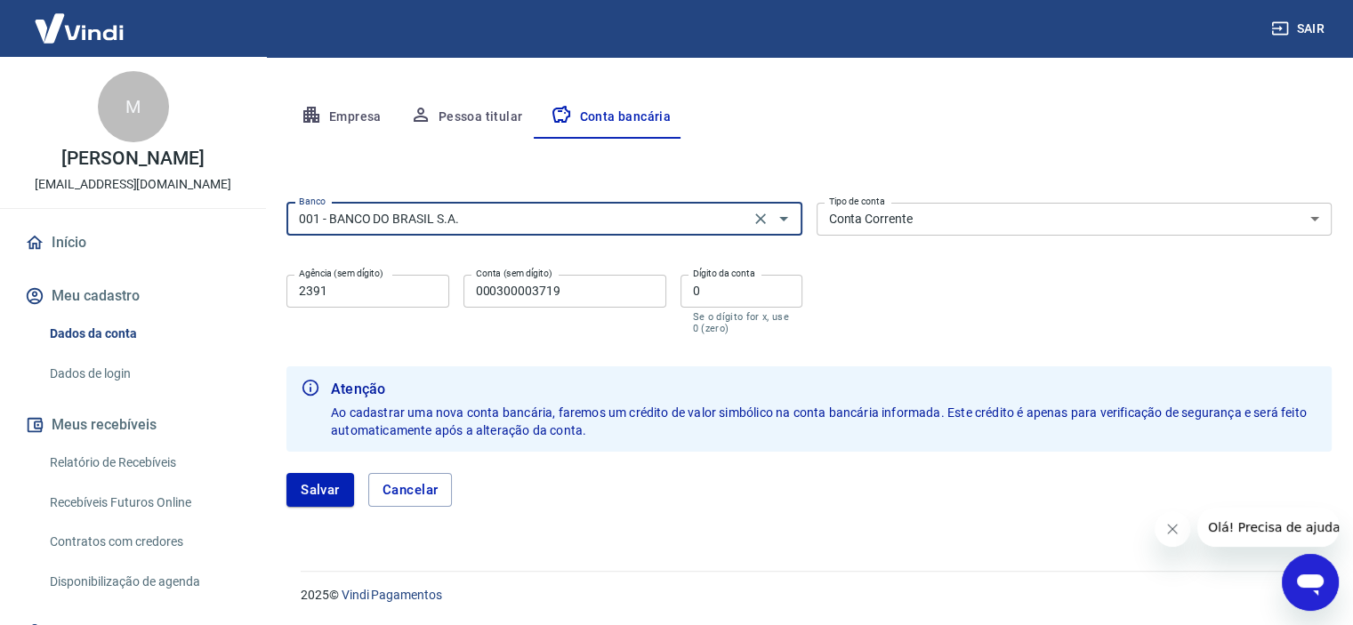
type input "001 - BANCO DO BRASIL S.A."
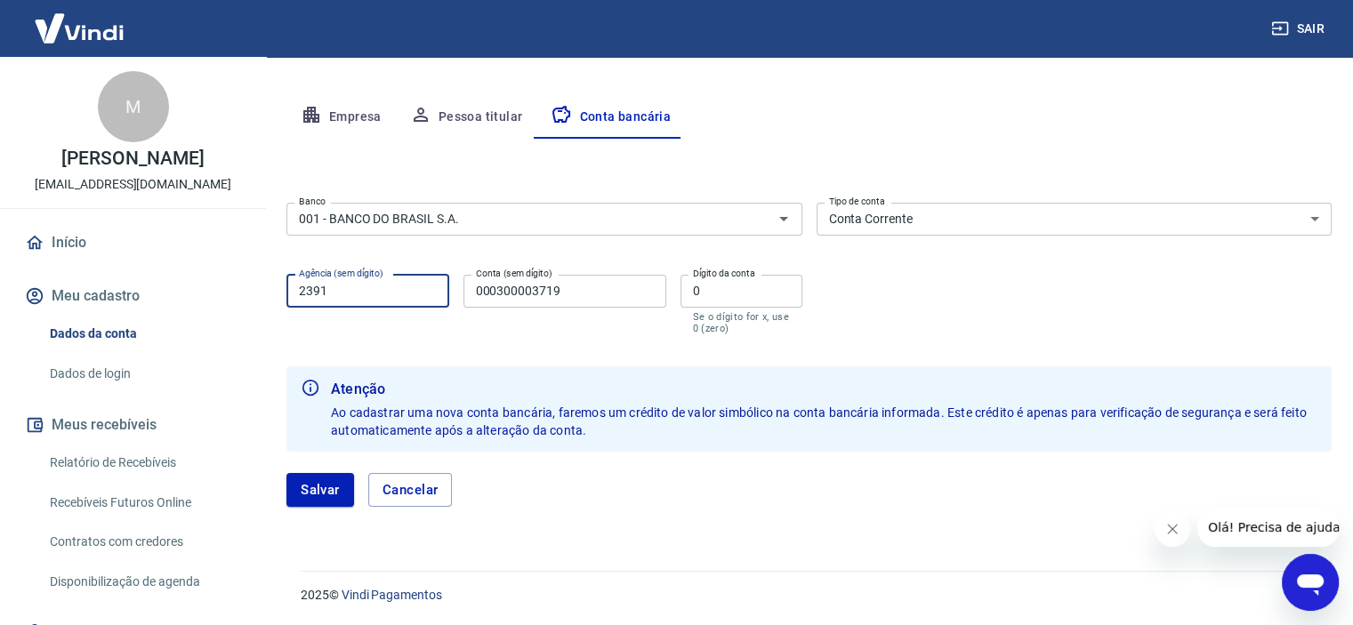
drag, startPoint x: 385, startPoint y: 299, endPoint x: 264, endPoint y: 291, distance: 121.2
click at [264, 291] on div "Sair M [PERSON_NAME] [EMAIL_ADDRESS][DOMAIN_NAME] Início Meu cadastro Dados da …" at bounding box center [676, 0] width 1353 height 625
type input "3186"
click at [603, 291] on input "000300003719" at bounding box center [564, 291] width 203 height 33
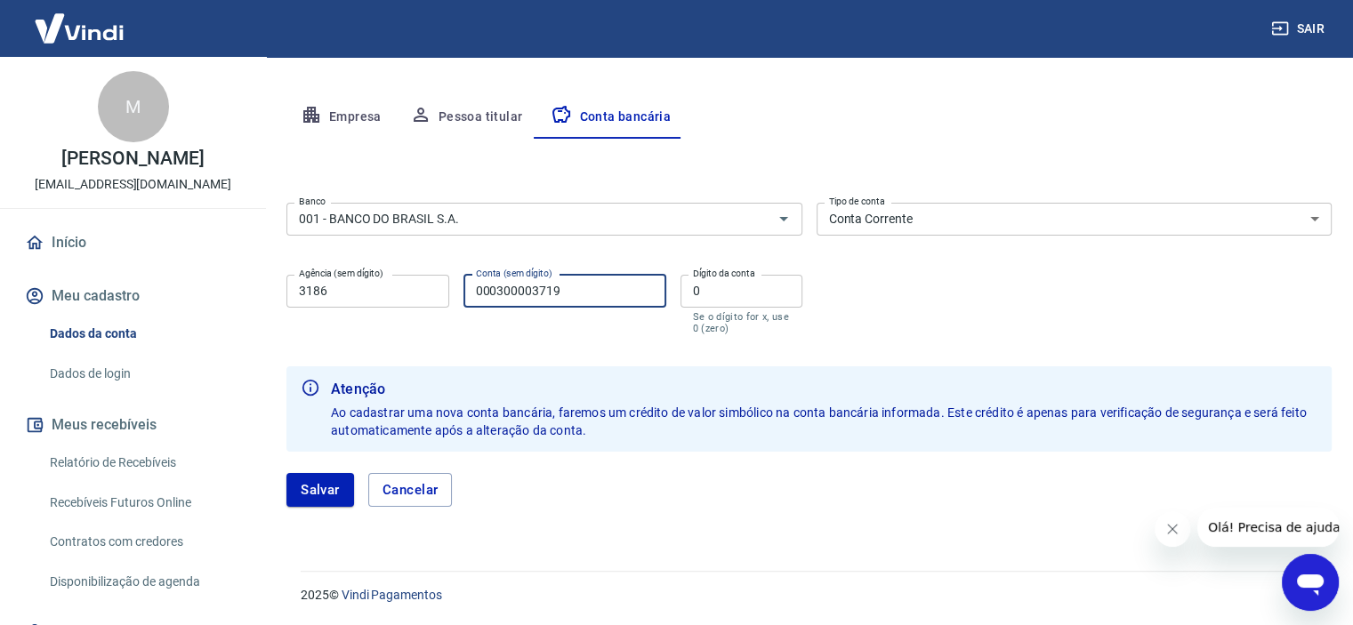
click at [603, 291] on input "000300003719" at bounding box center [564, 291] width 203 height 33
type input "114299"
type input "2"
click at [954, 297] on div "Banco 001 - BANCO DO BRASIL S.A. Banco Tipo de conta Conta Corrente Conta Poupa…" at bounding box center [808, 267] width 1045 height 142
click at [311, 490] on button "Salvar" at bounding box center [320, 490] width 68 height 34
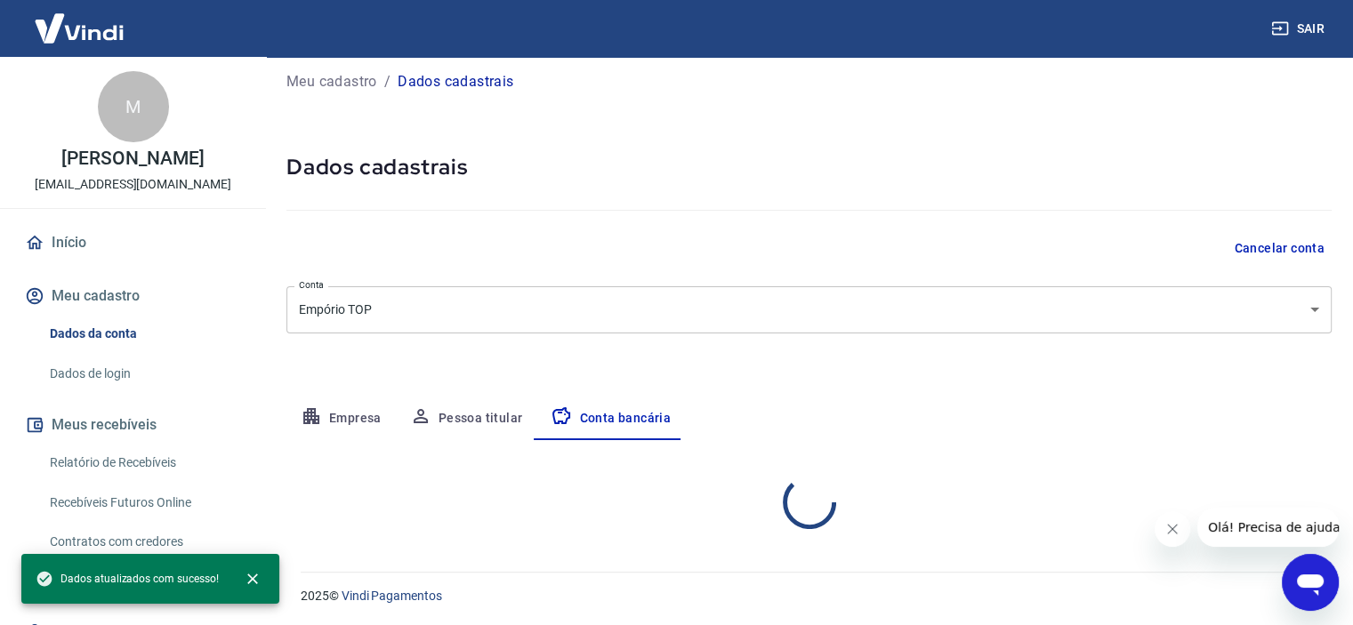
scroll to position [184, 0]
select select "1"
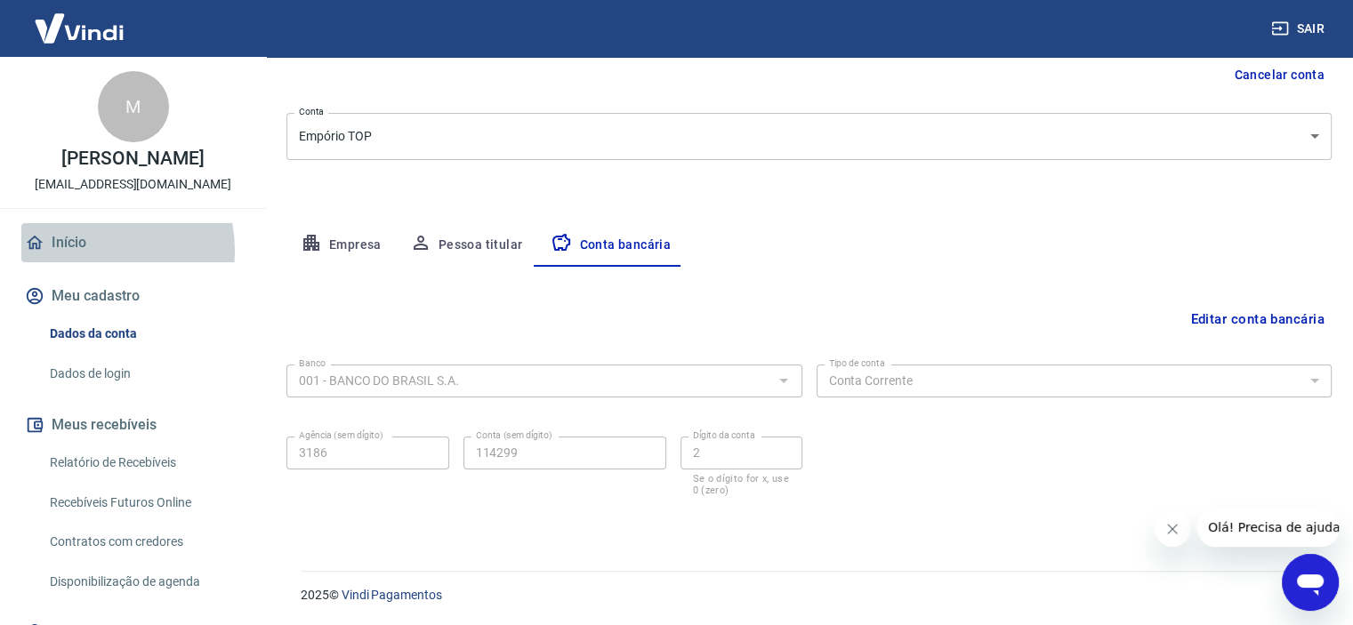
click at [93, 262] on link "Início" at bounding box center [132, 242] width 223 height 39
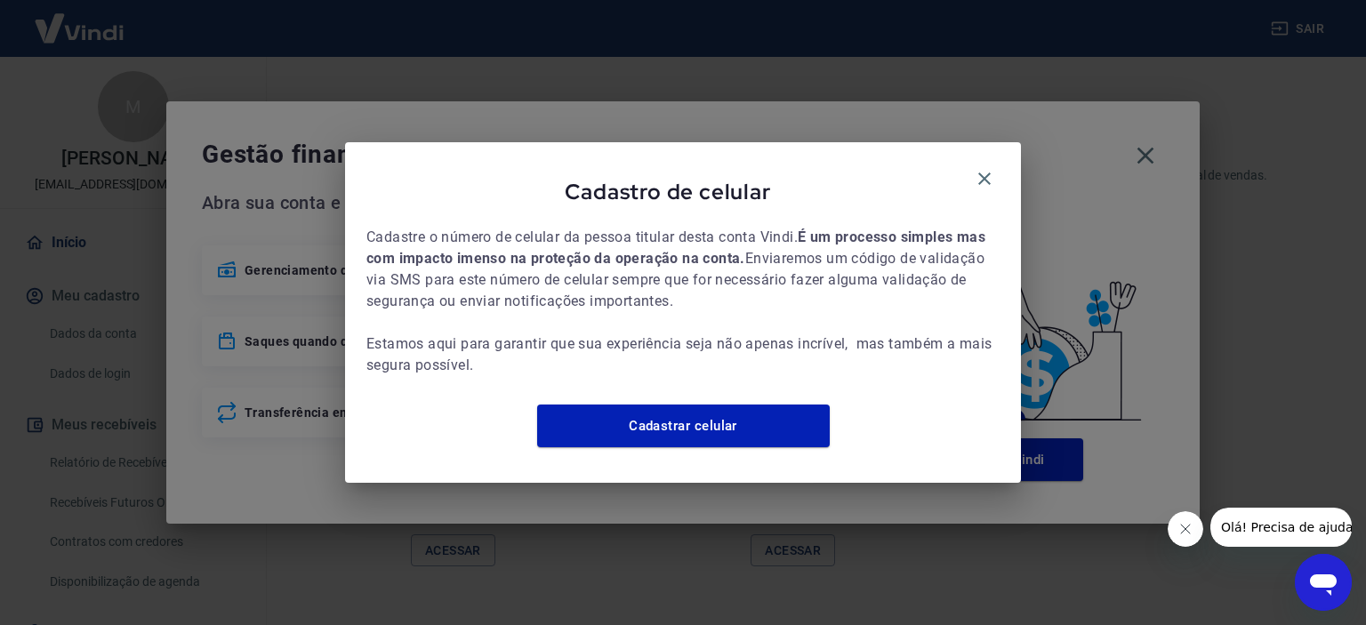
scroll to position [1100, 0]
click at [992, 168] on icon "button" at bounding box center [984, 178] width 21 height 21
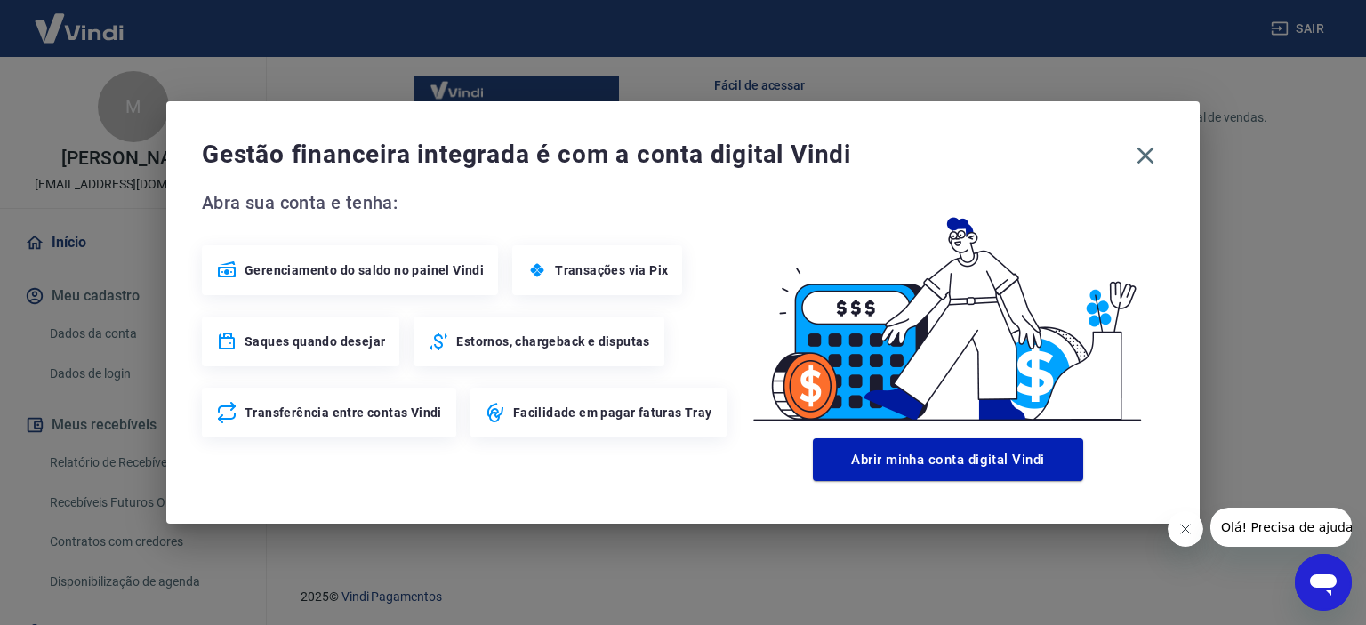
click at [992, 168] on icon "button" at bounding box center [984, 178] width 21 height 21
click at [1154, 161] on icon "button" at bounding box center [1145, 155] width 28 height 28
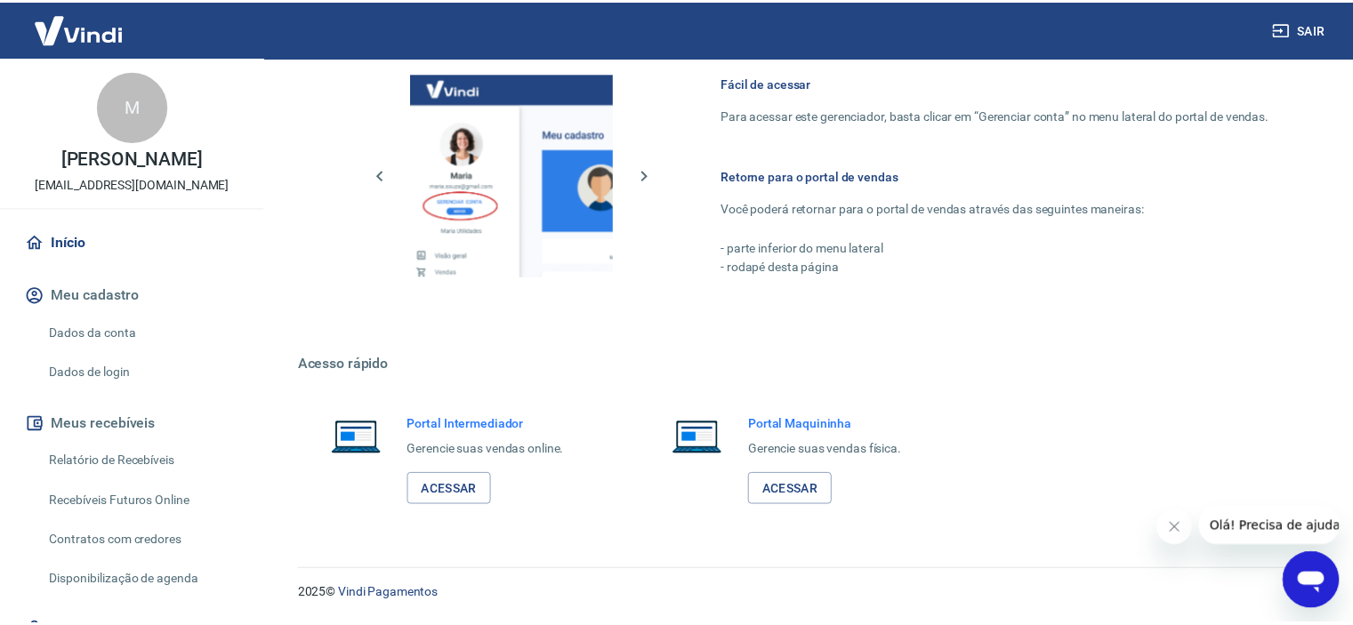
scroll to position [1083, 0]
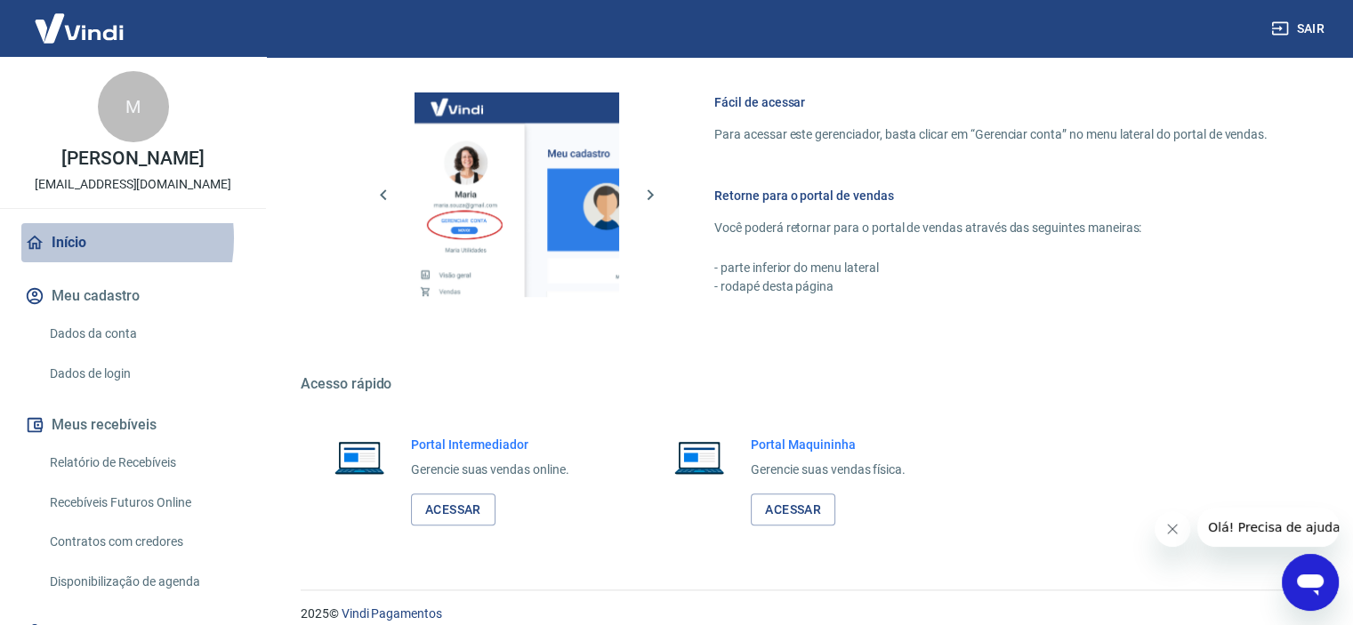
click at [71, 262] on link "Início" at bounding box center [132, 242] width 223 height 39
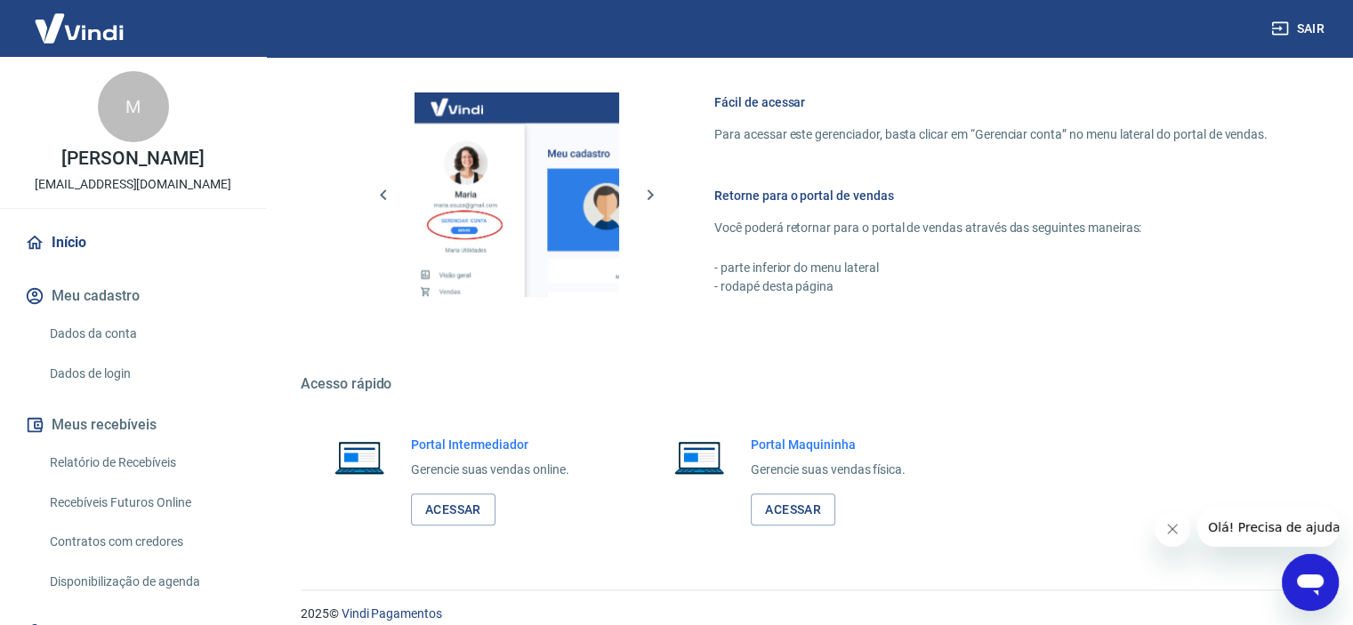
click at [54, 28] on img at bounding box center [79, 28] width 116 height 54
click at [119, 352] on link "Dados da conta" at bounding box center [144, 334] width 202 height 36
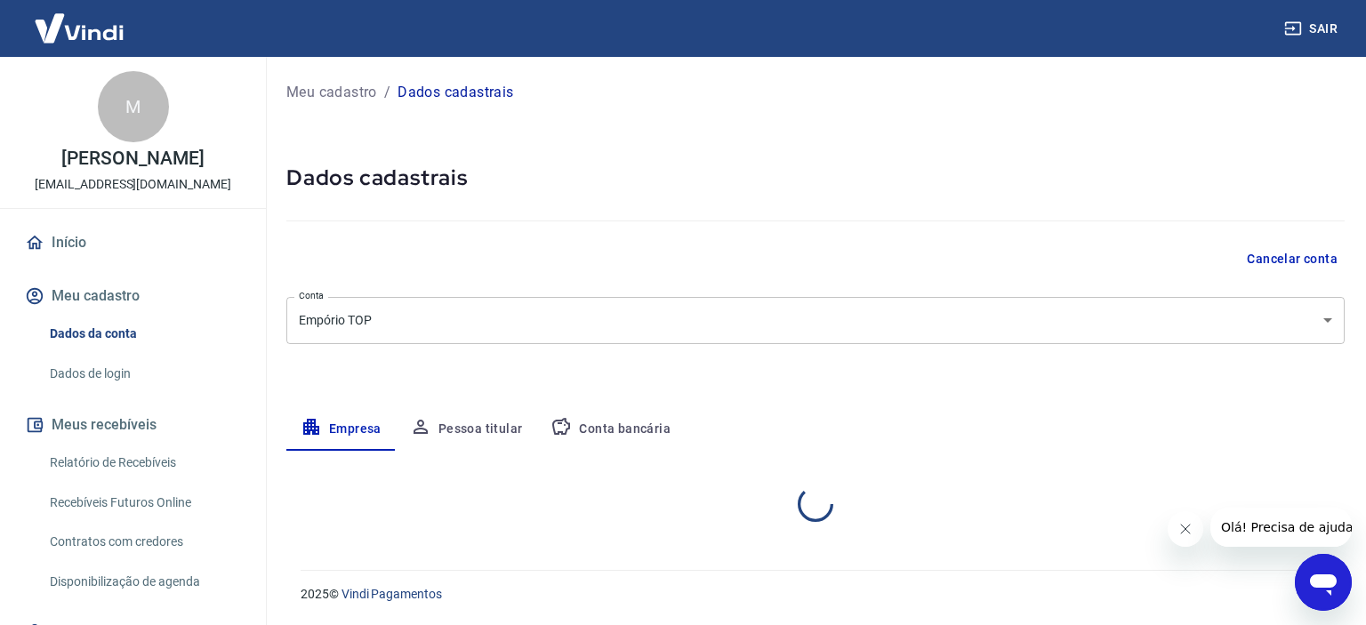
select select "AL"
select select "business"
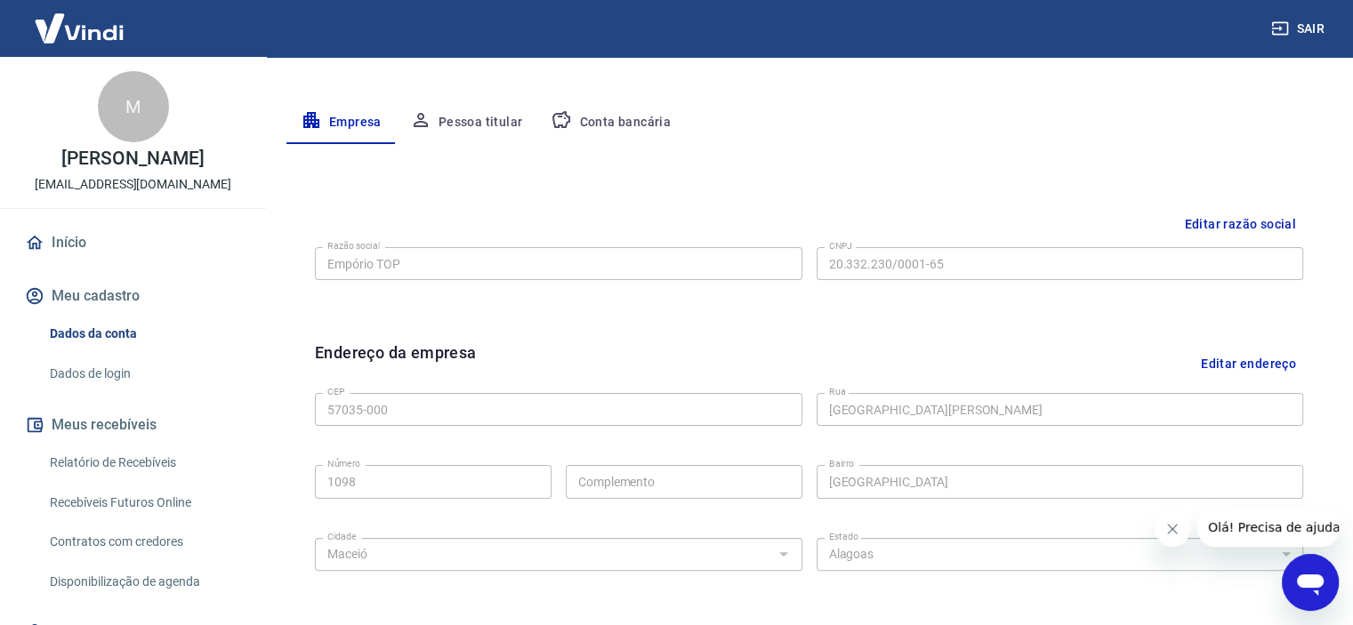
scroll to position [356, 0]
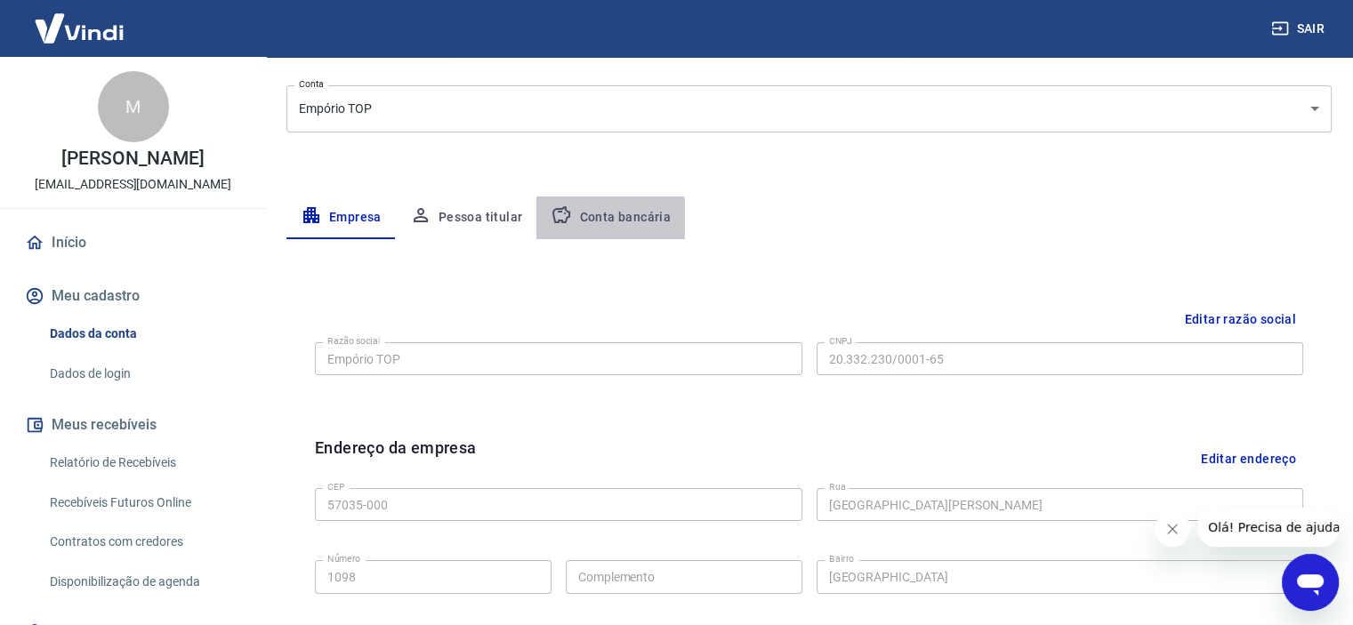
click at [594, 221] on button "Conta bancária" at bounding box center [610, 218] width 149 height 43
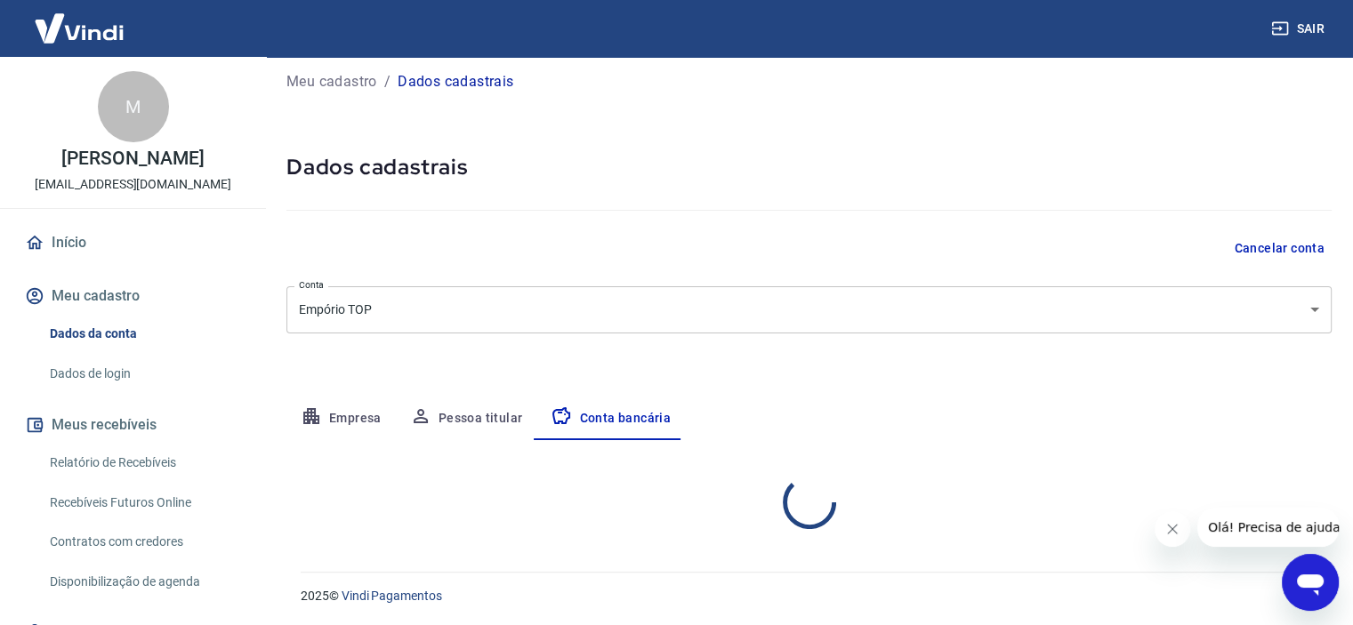
select select "1"
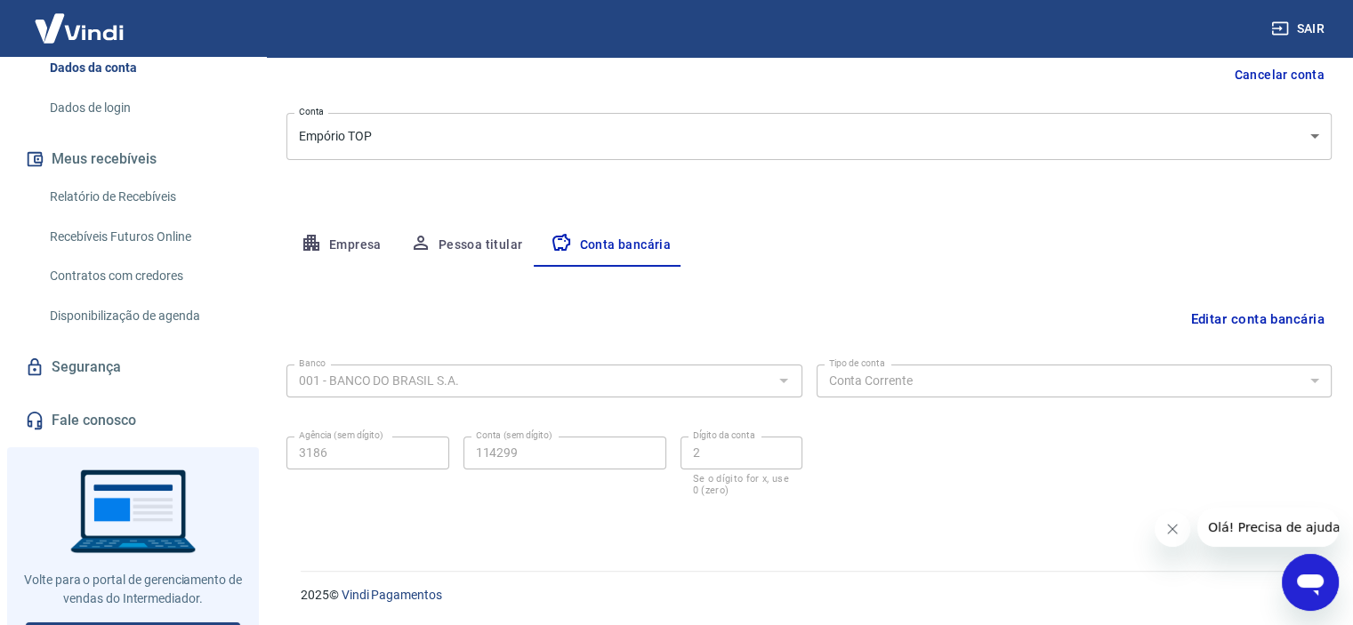
scroll to position [267, 0]
click at [147, 214] on link "Relatório de Recebíveis" at bounding box center [144, 196] width 202 height 36
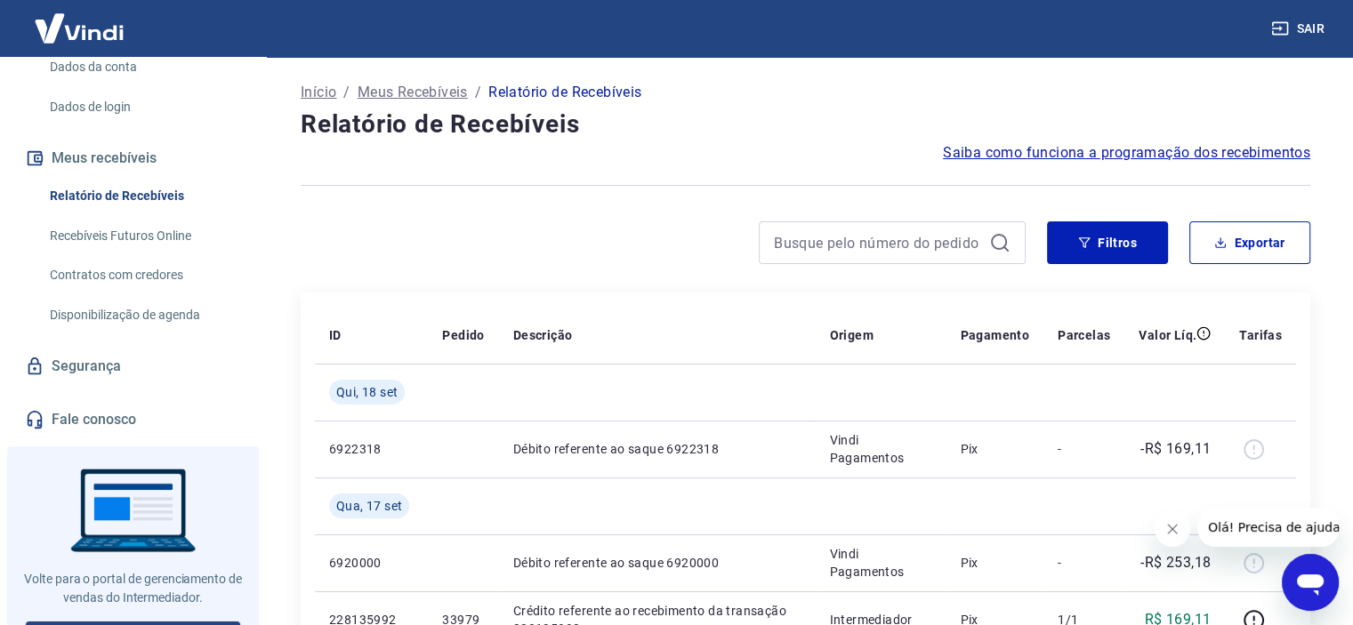
click at [157, 254] on link "Recebíveis Futuros Online" at bounding box center [144, 236] width 202 height 36
click at [109, 386] on link "Segurança" at bounding box center [132, 366] width 223 height 39
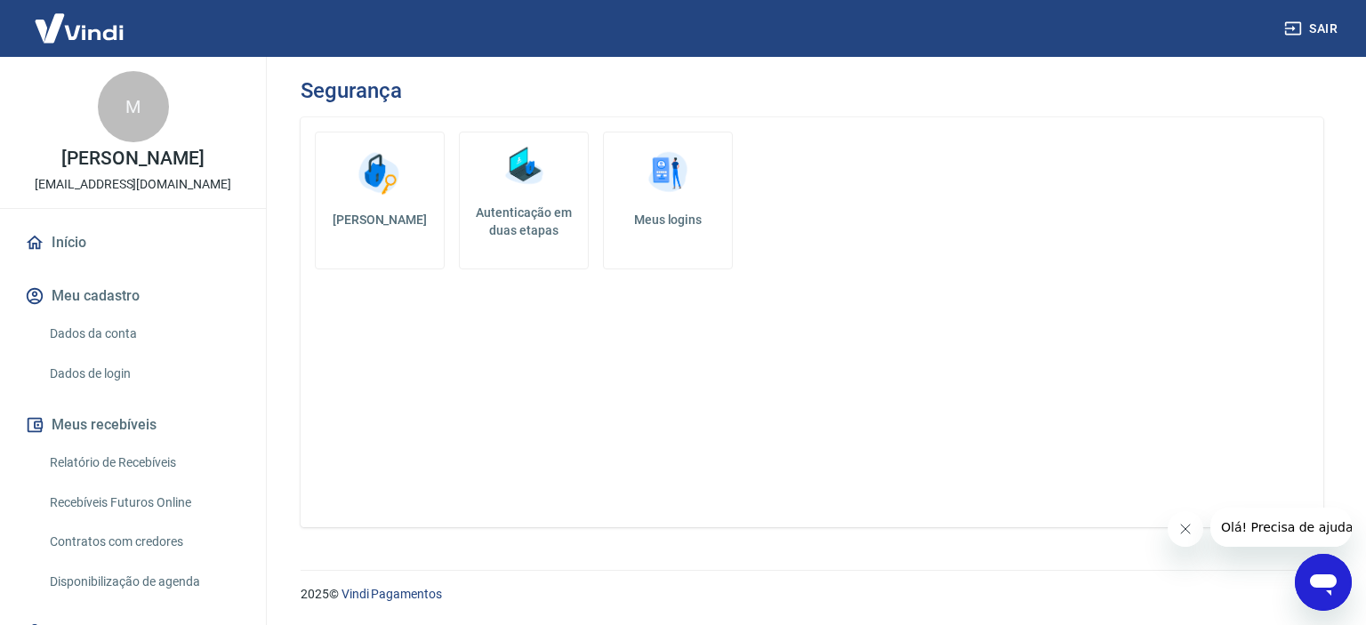
click at [60, 38] on img at bounding box center [79, 28] width 116 height 54
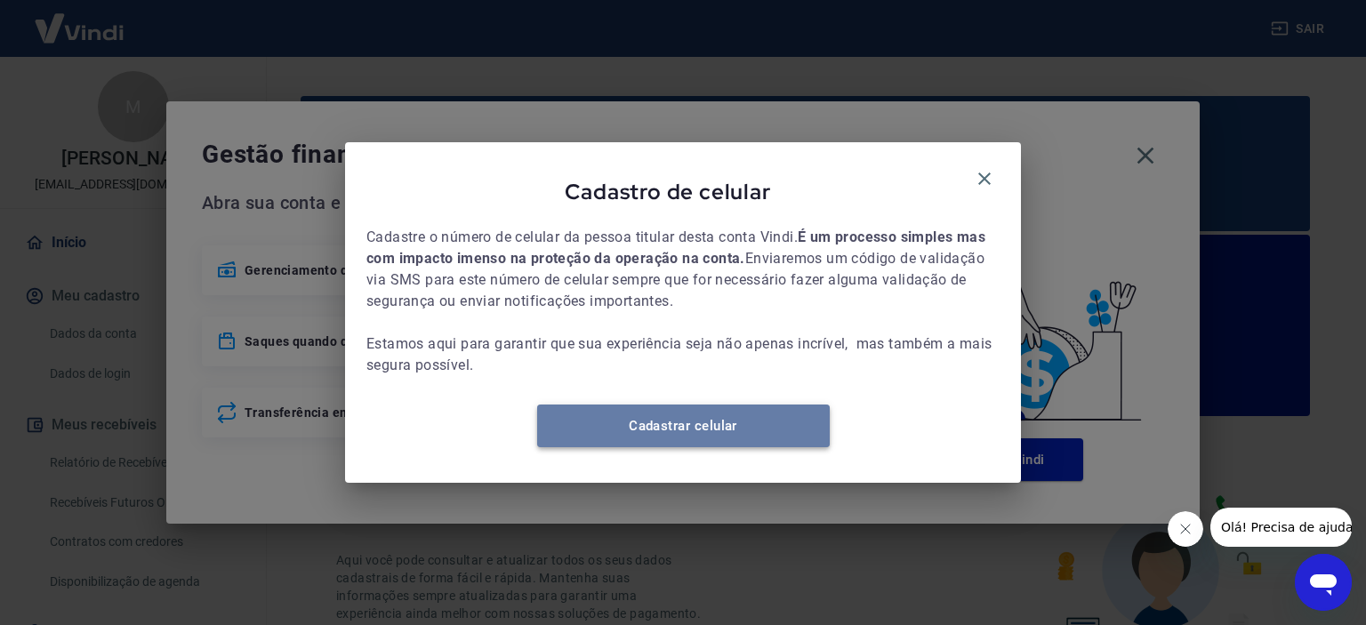
click at [726, 447] on link "Cadastrar celular" at bounding box center [683, 426] width 293 height 43
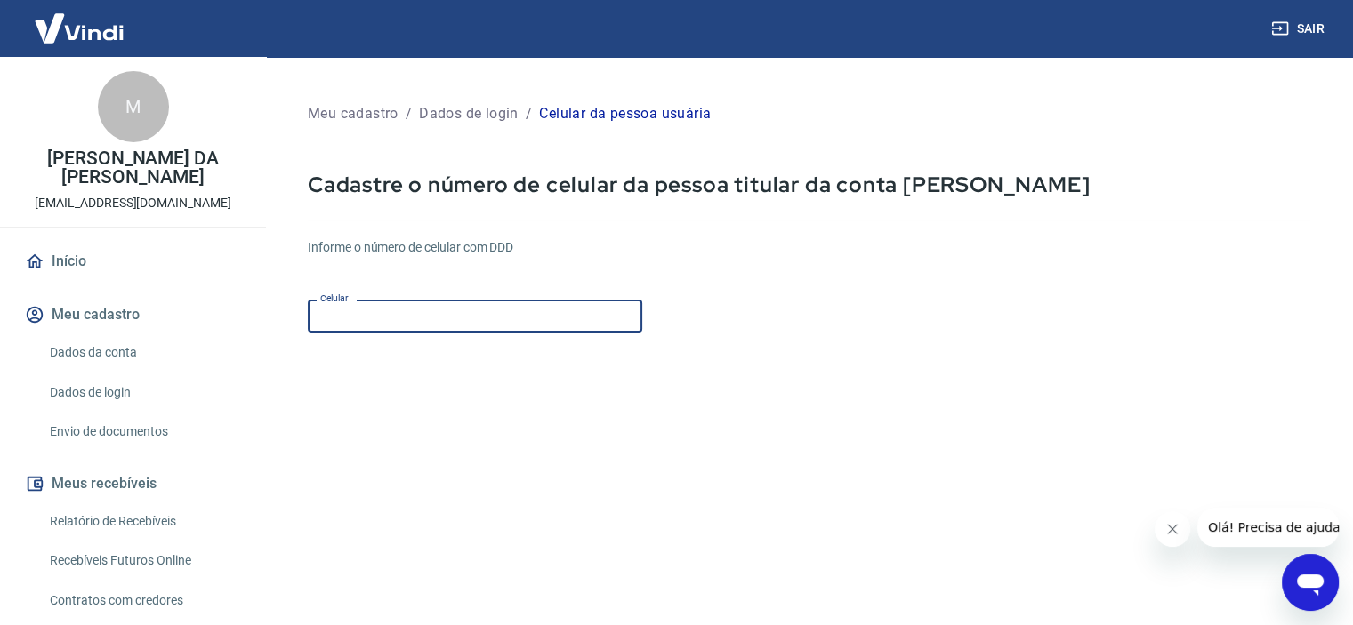
click at [591, 328] on input "Celular" at bounding box center [475, 316] width 334 height 33
click at [827, 322] on div "Informe o número de celular com DDD Celular [PHONE_NUMBER] Celular" at bounding box center [809, 287] width 1002 height 98
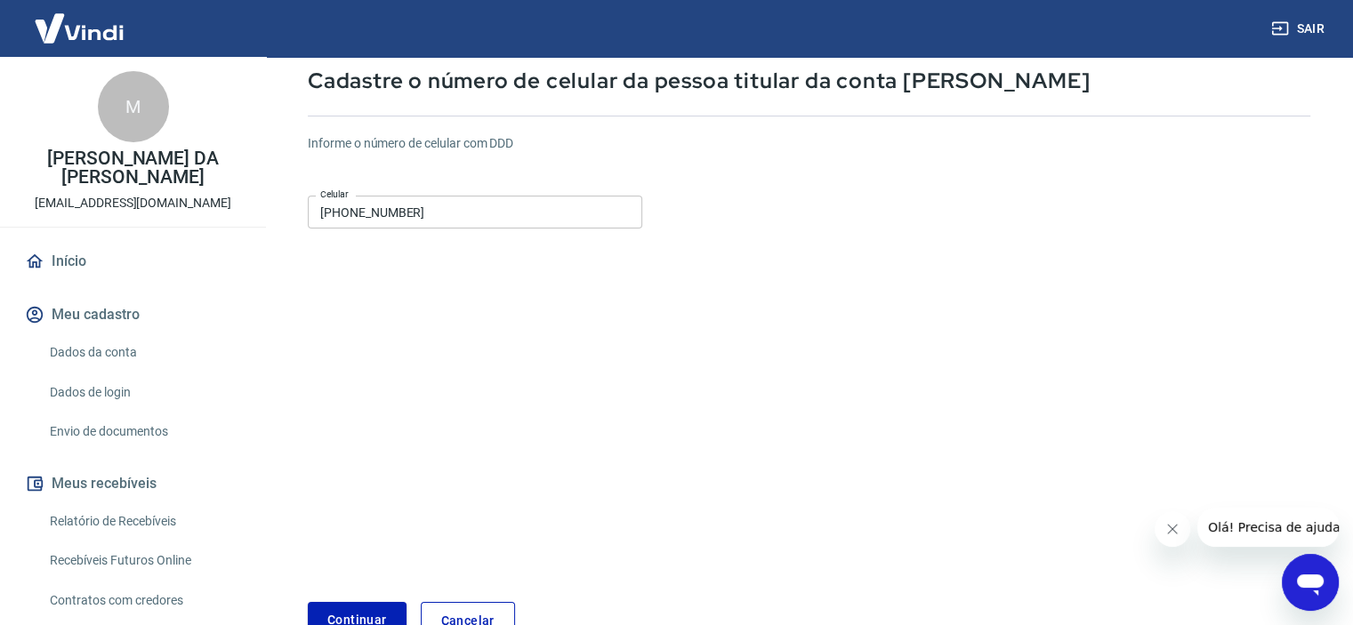
scroll to position [216, 0]
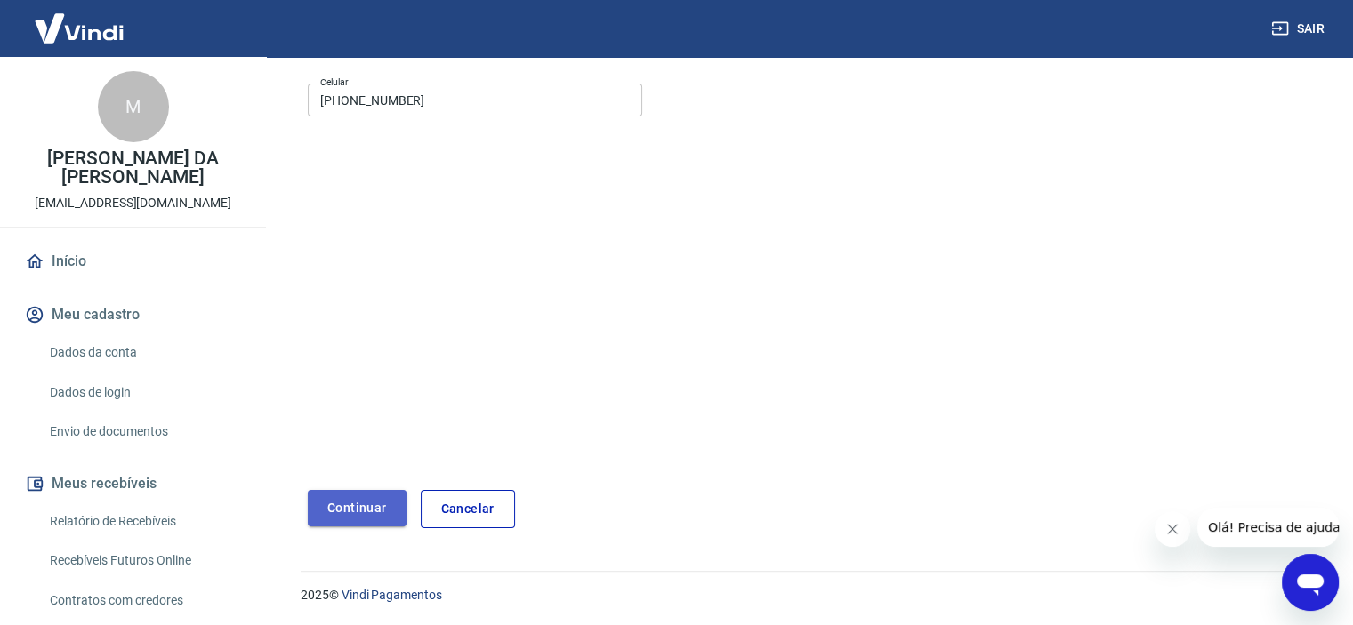
click at [315, 514] on button "Continuar" at bounding box center [357, 508] width 99 height 36
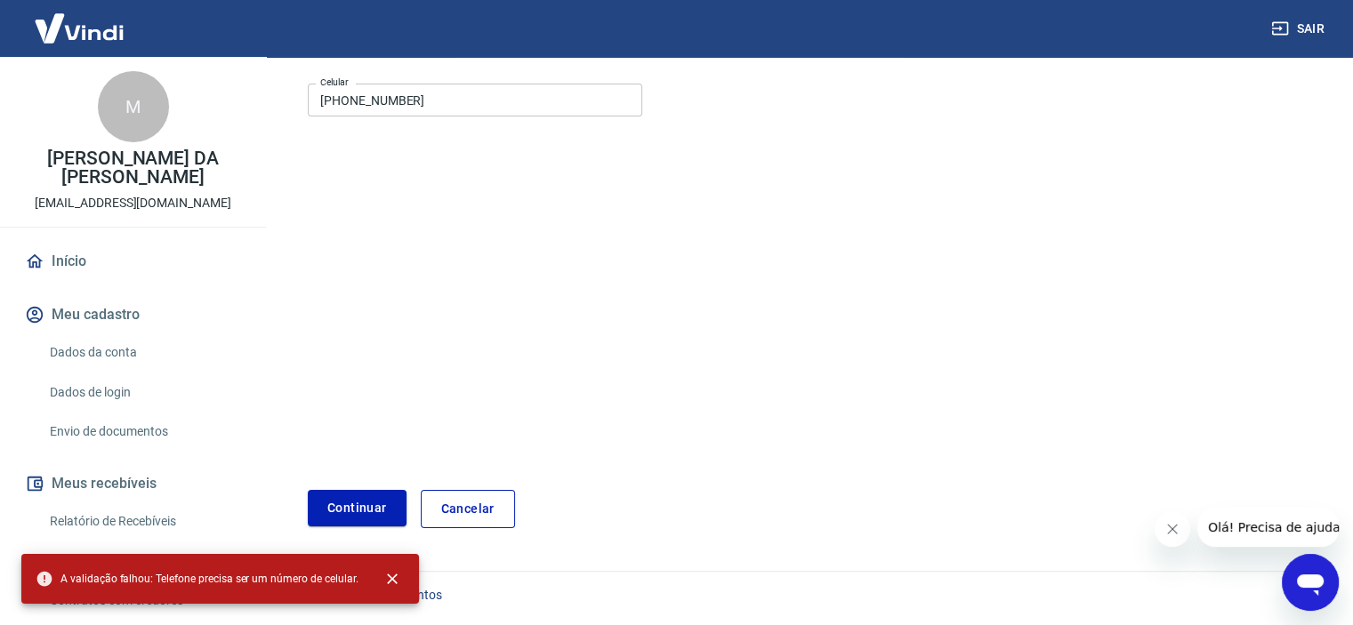
click at [406, 98] on input "(82) 9936-9090" at bounding box center [475, 100] width 334 height 33
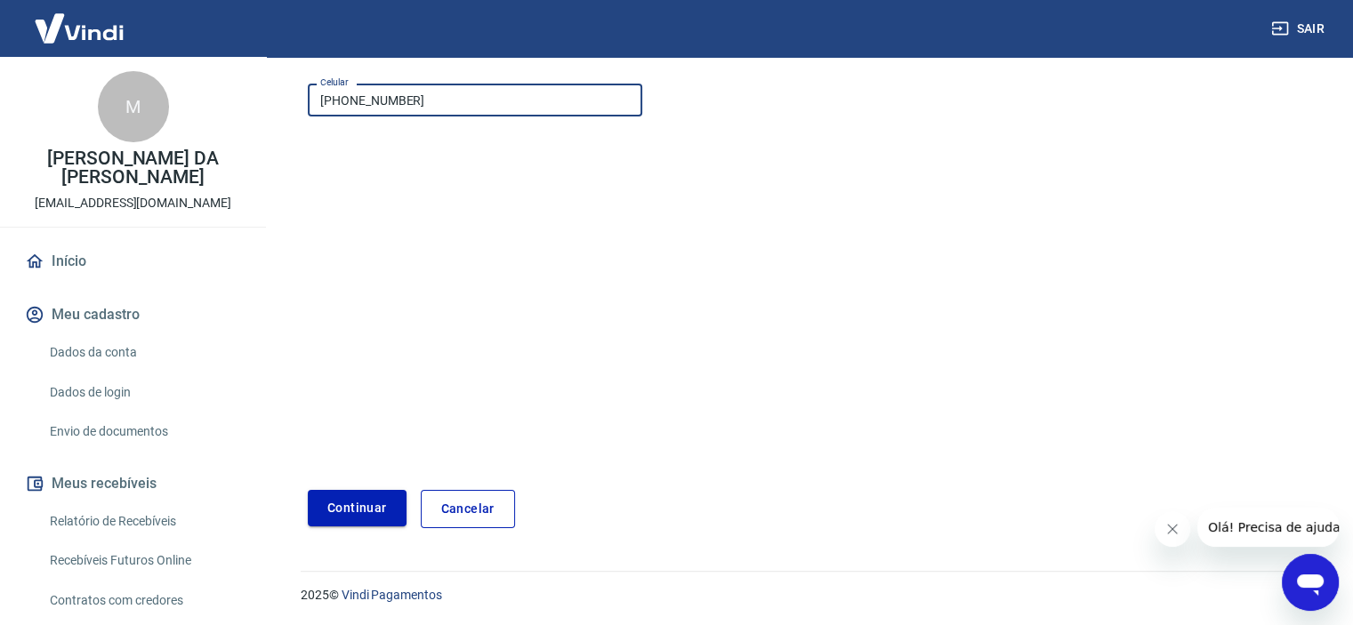
type input "(82) 99364-9090"
click at [373, 515] on button "Continuar" at bounding box center [357, 508] width 99 height 36
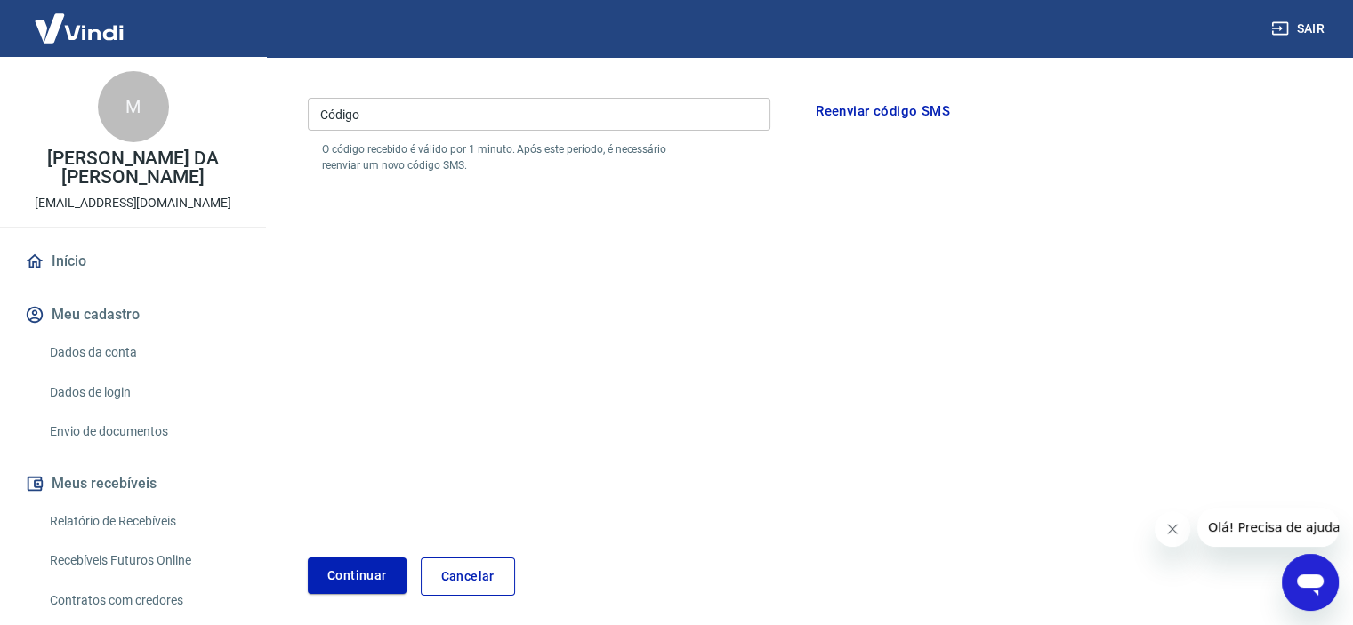
scroll to position [38, 0]
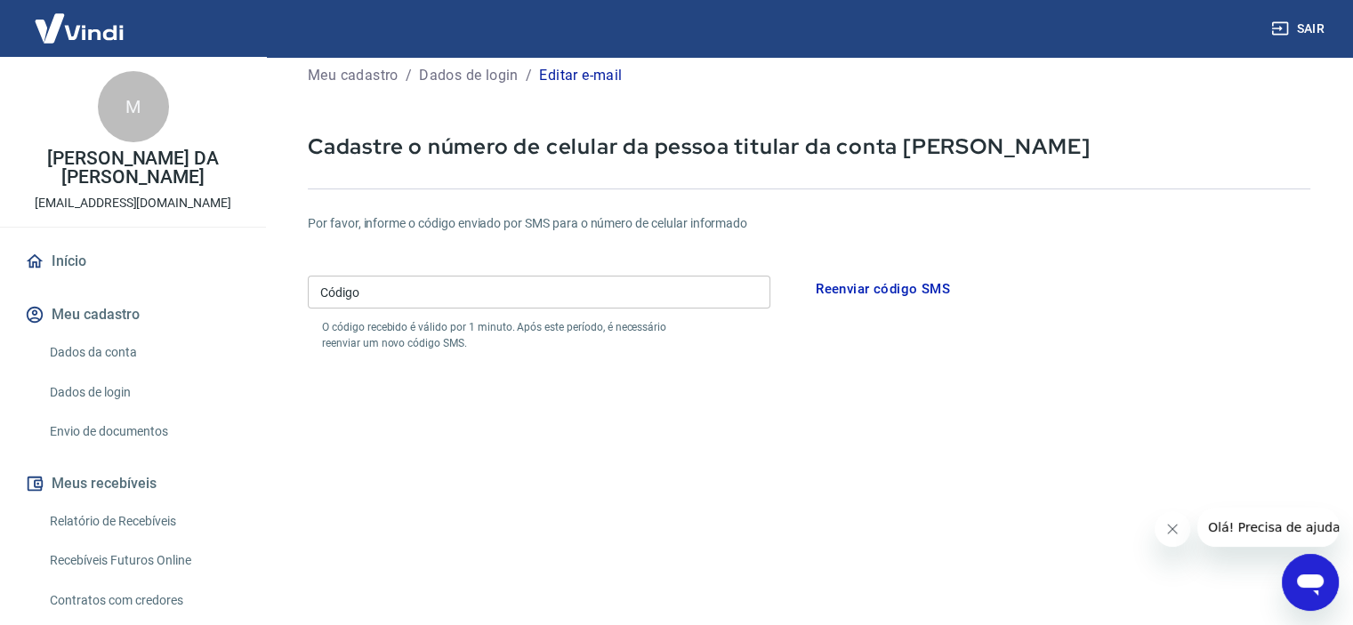
click at [659, 302] on input "Código" at bounding box center [539, 292] width 462 height 33
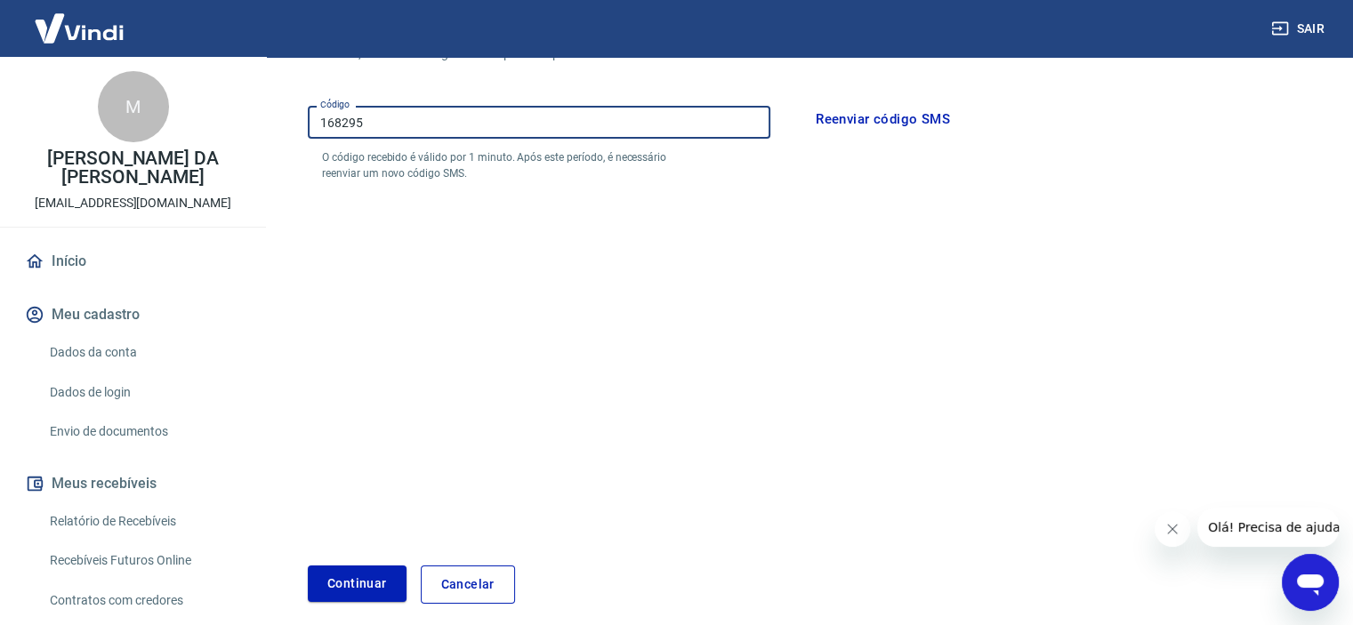
scroll to position [216, 0]
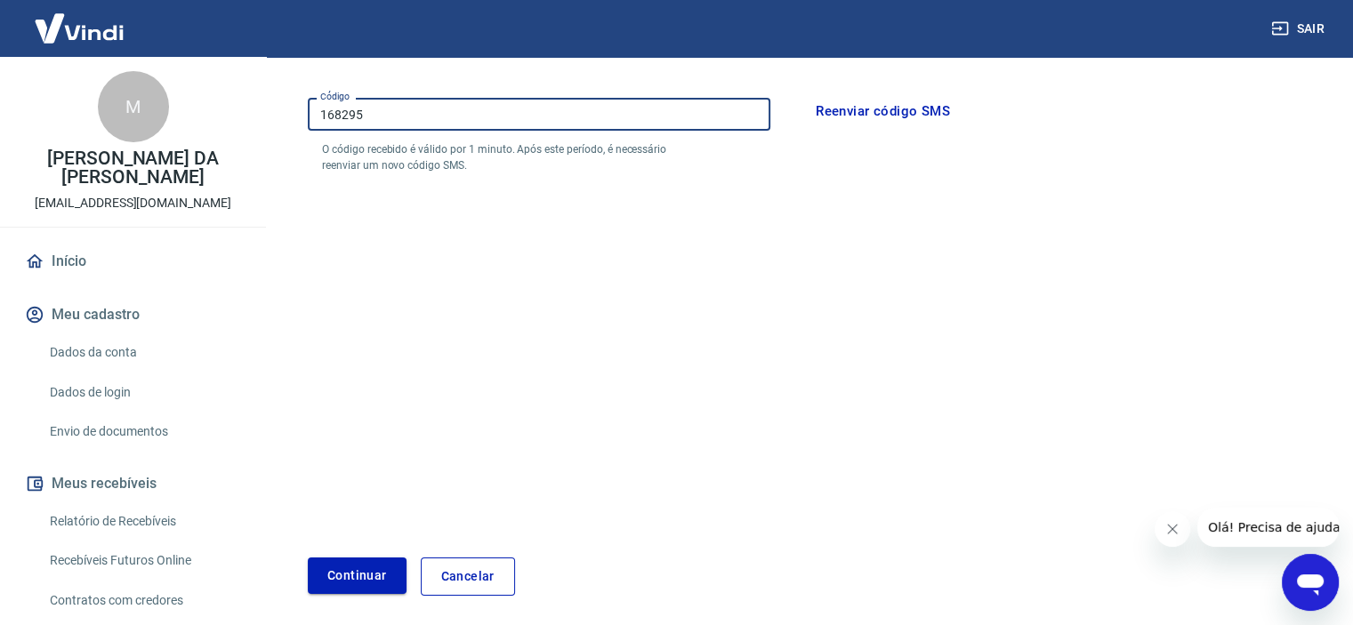
type input "168295"
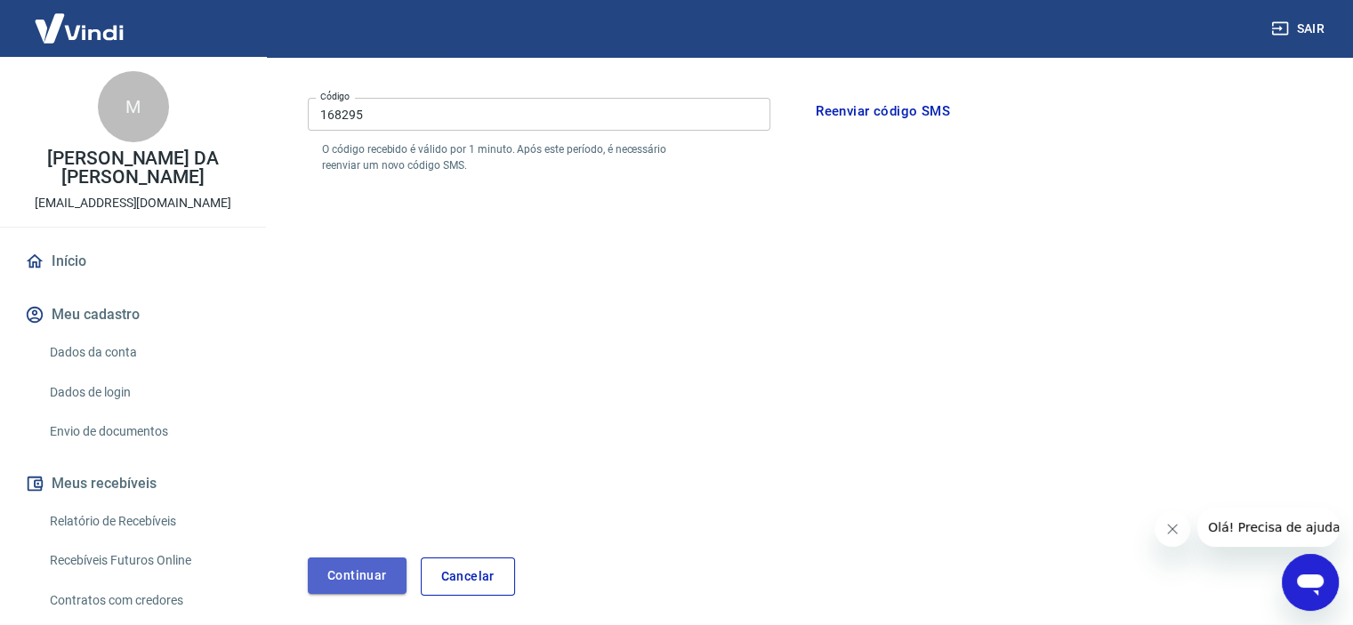
click at [374, 573] on button "Continuar" at bounding box center [357, 576] width 99 height 36
